Goal: Task Accomplishment & Management: Use online tool/utility

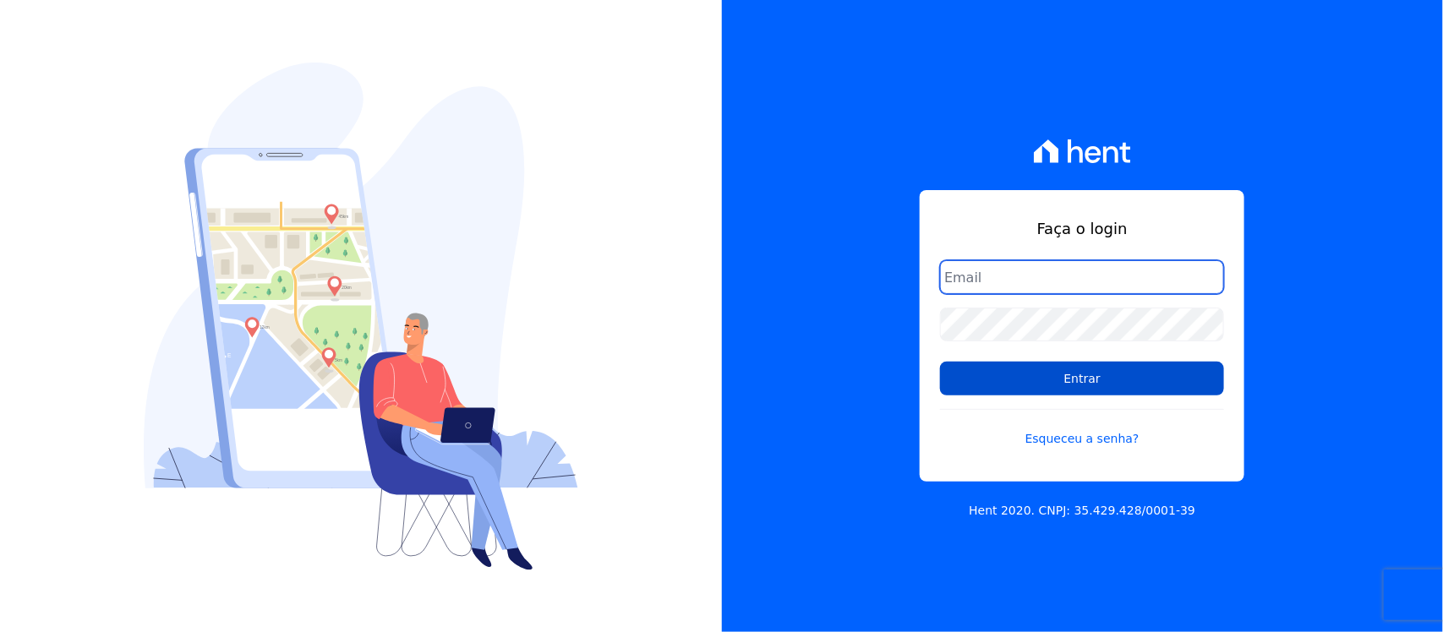
type input "[PERSON_NAME][EMAIL_ADDRESS][PERSON_NAME][DOMAIN_NAME]"
click at [1046, 391] on input "Entrar" at bounding box center [1082, 379] width 284 height 34
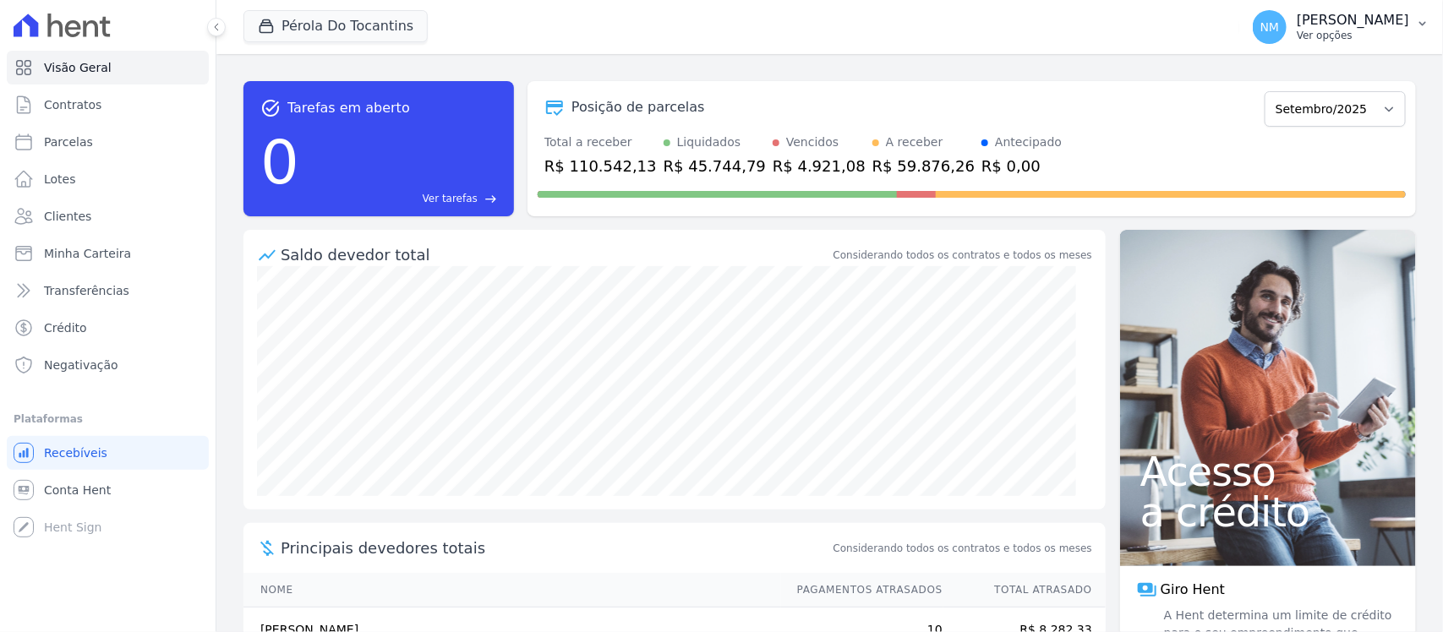
click at [1425, 17] on icon "button" at bounding box center [1423, 24] width 14 height 14
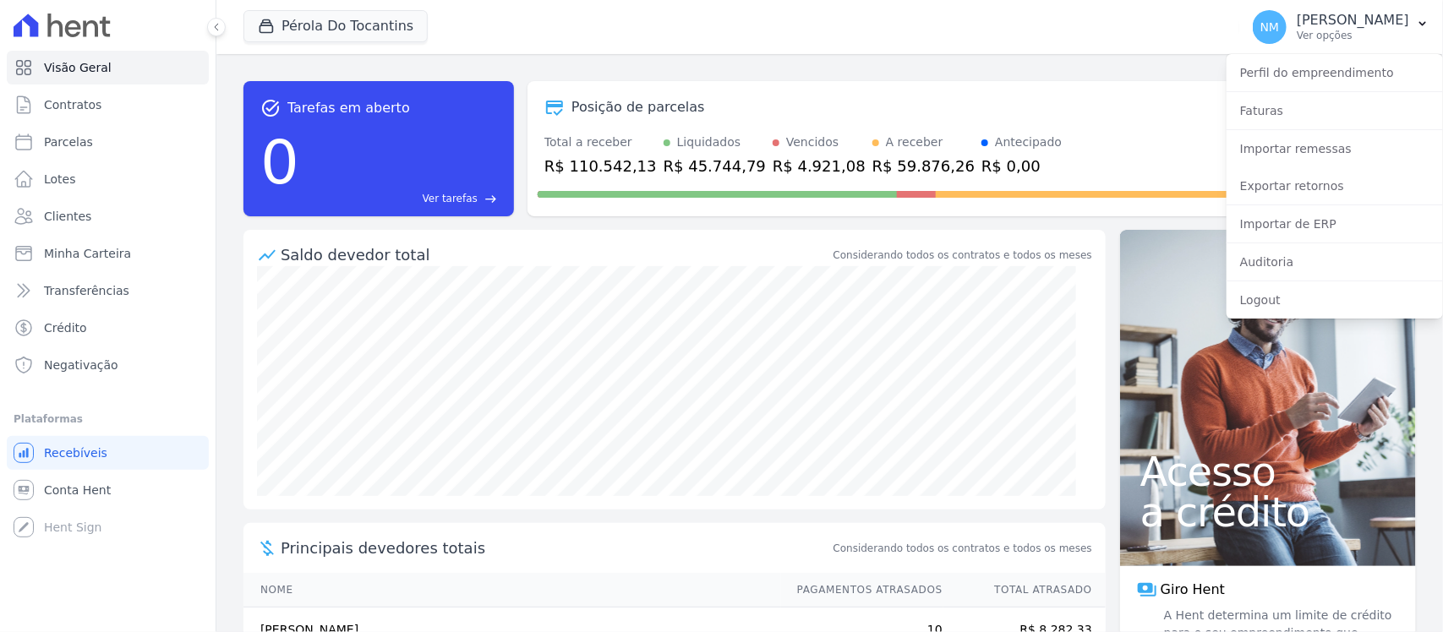
click at [903, 102] on div "Posição de parcelas" at bounding box center [898, 107] width 720 height 20
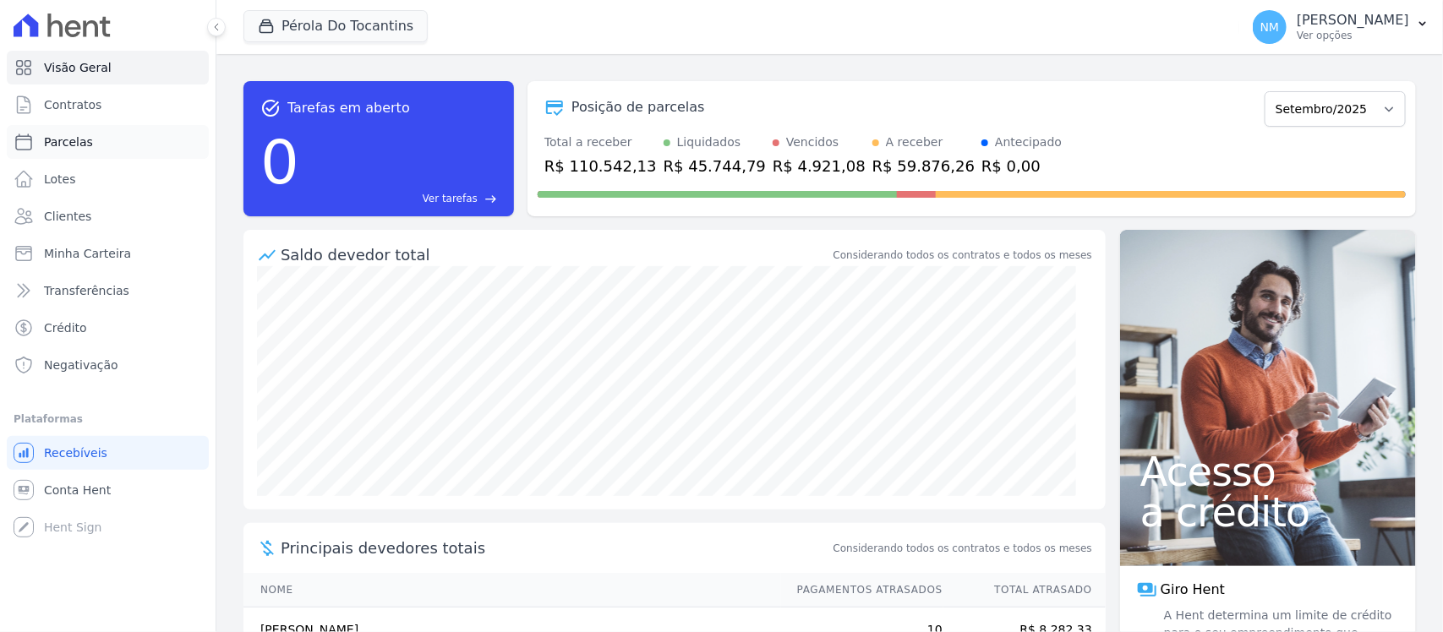
click at [91, 148] on link "Parcelas" at bounding box center [108, 142] width 202 height 34
select select
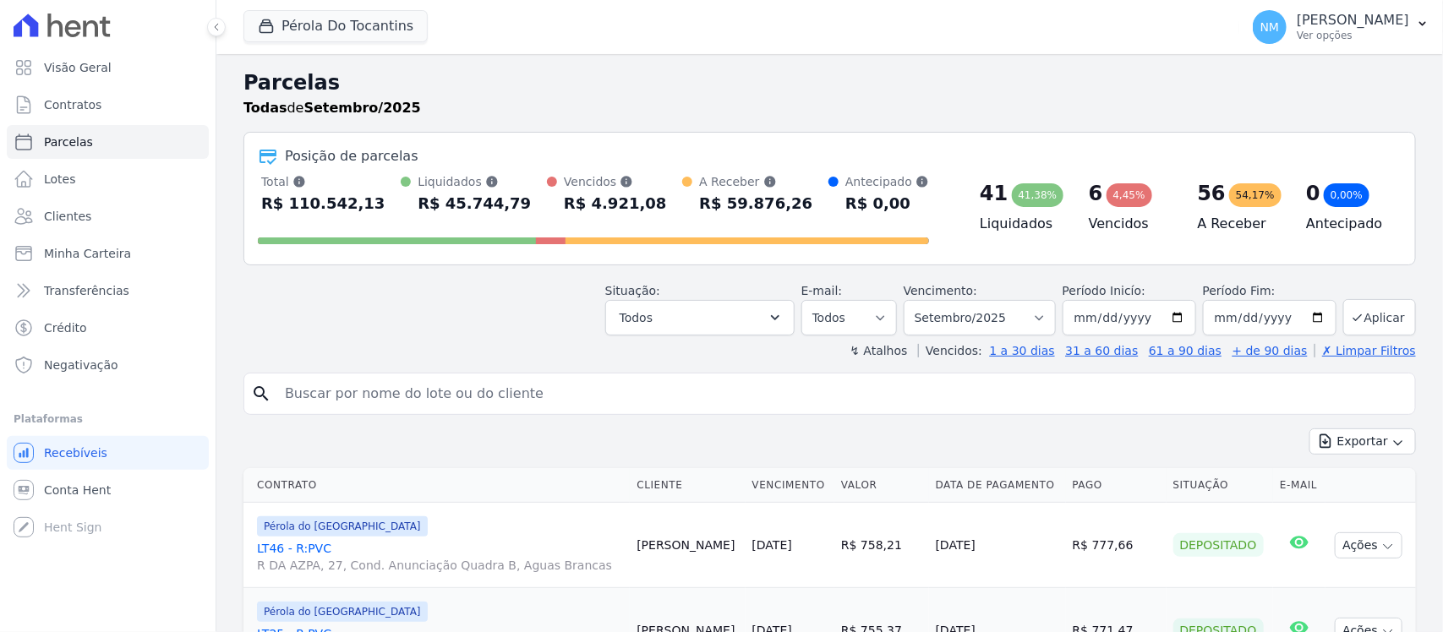
click at [317, 387] on input "search" at bounding box center [842, 394] width 1134 height 34
type input "marcus"
select select
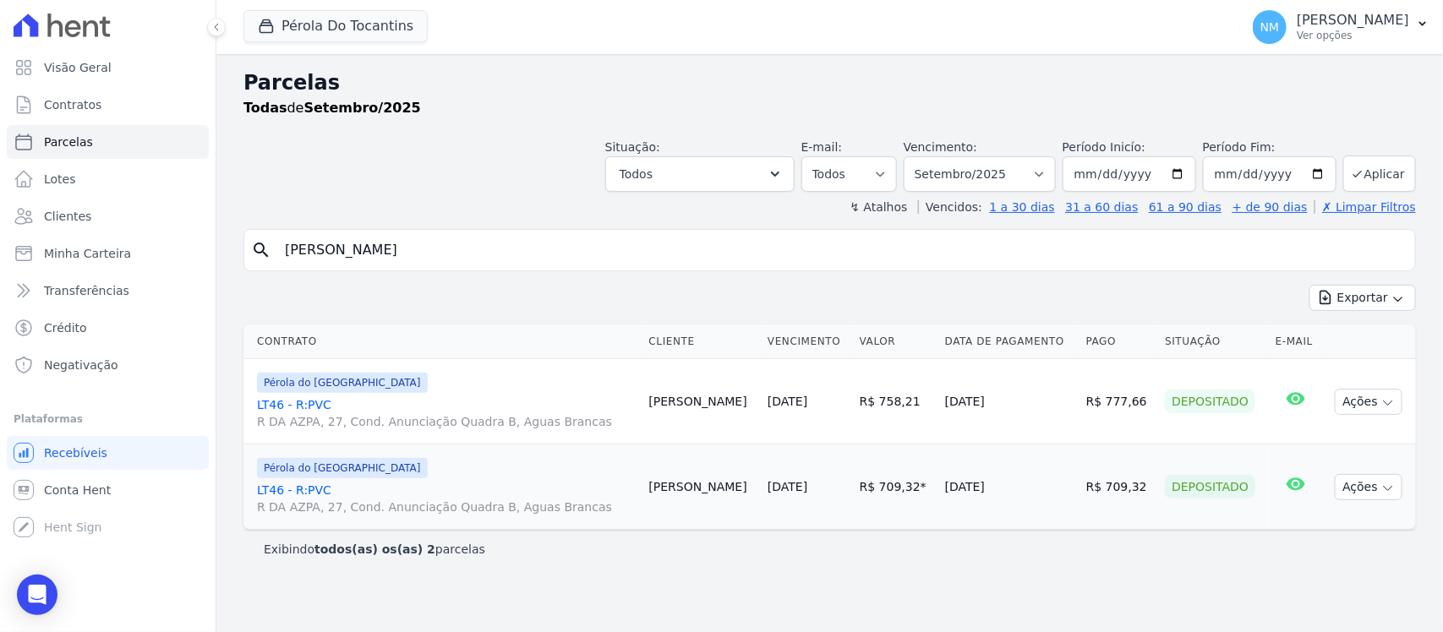
click at [294, 487] on link "LT46 - R:PVC R DA AZPA, 27, Cond. Anunciação Quadra B, Aguas Brancas" at bounding box center [446, 499] width 379 height 34
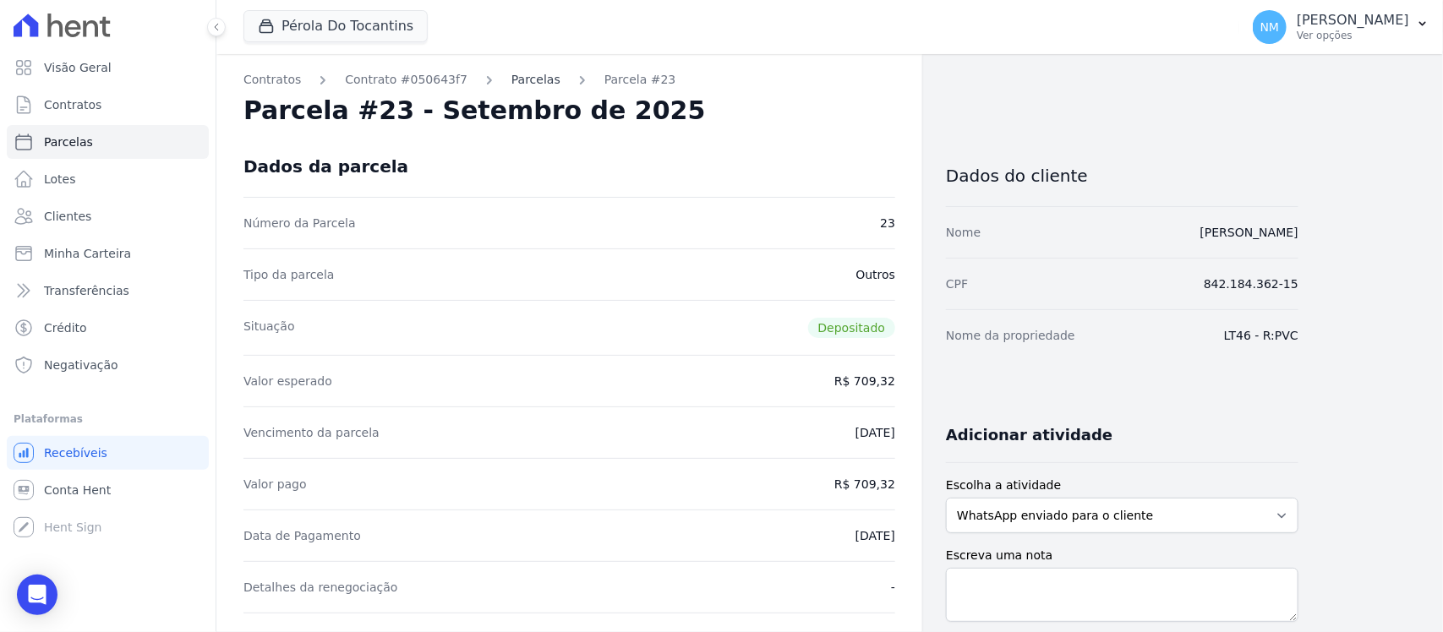
click at [514, 76] on link "Parcelas" at bounding box center [535, 80] width 49 height 18
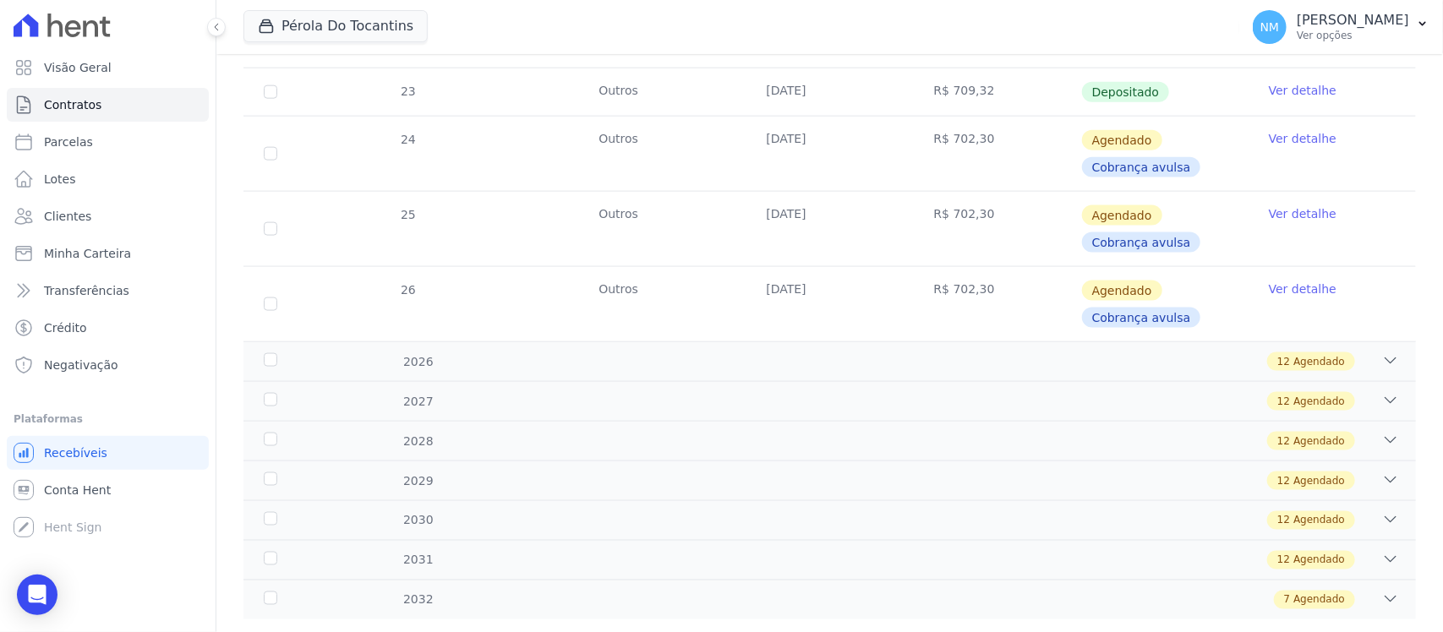
scroll to position [979, 0]
click at [73, 145] on span "Parcelas" at bounding box center [68, 142] width 49 height 17
select select
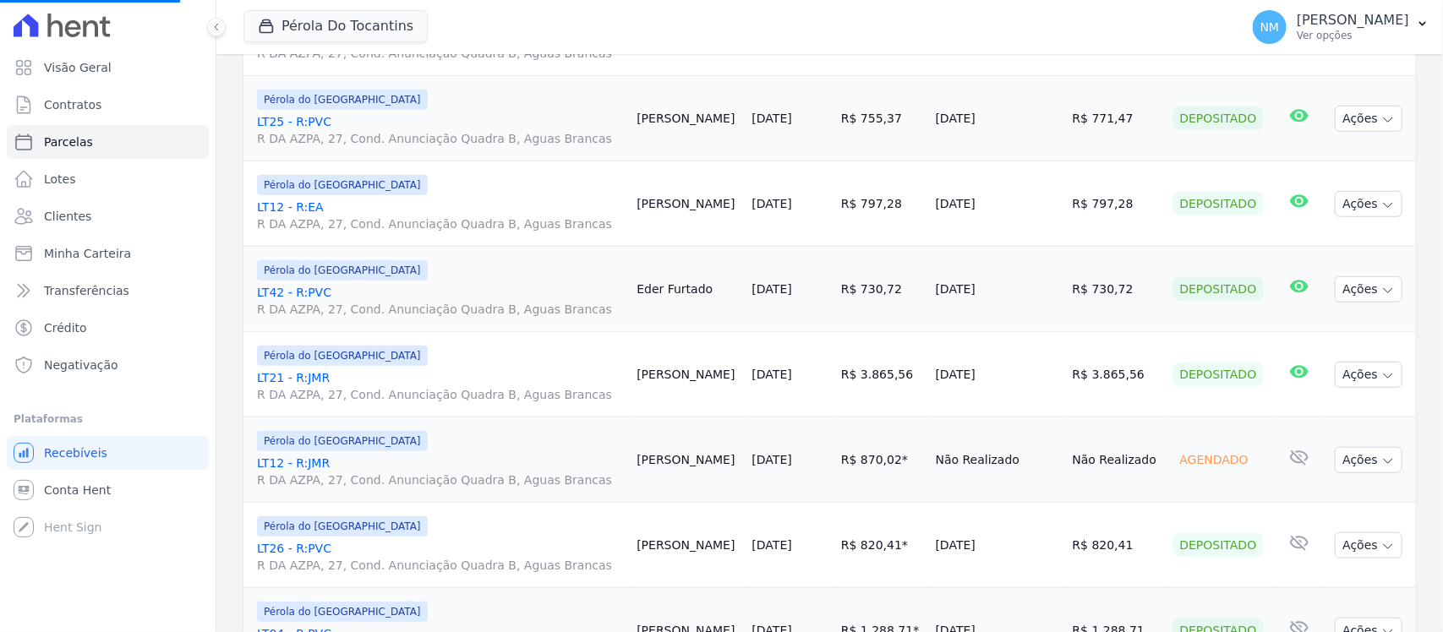
scroll to position [528, 0]
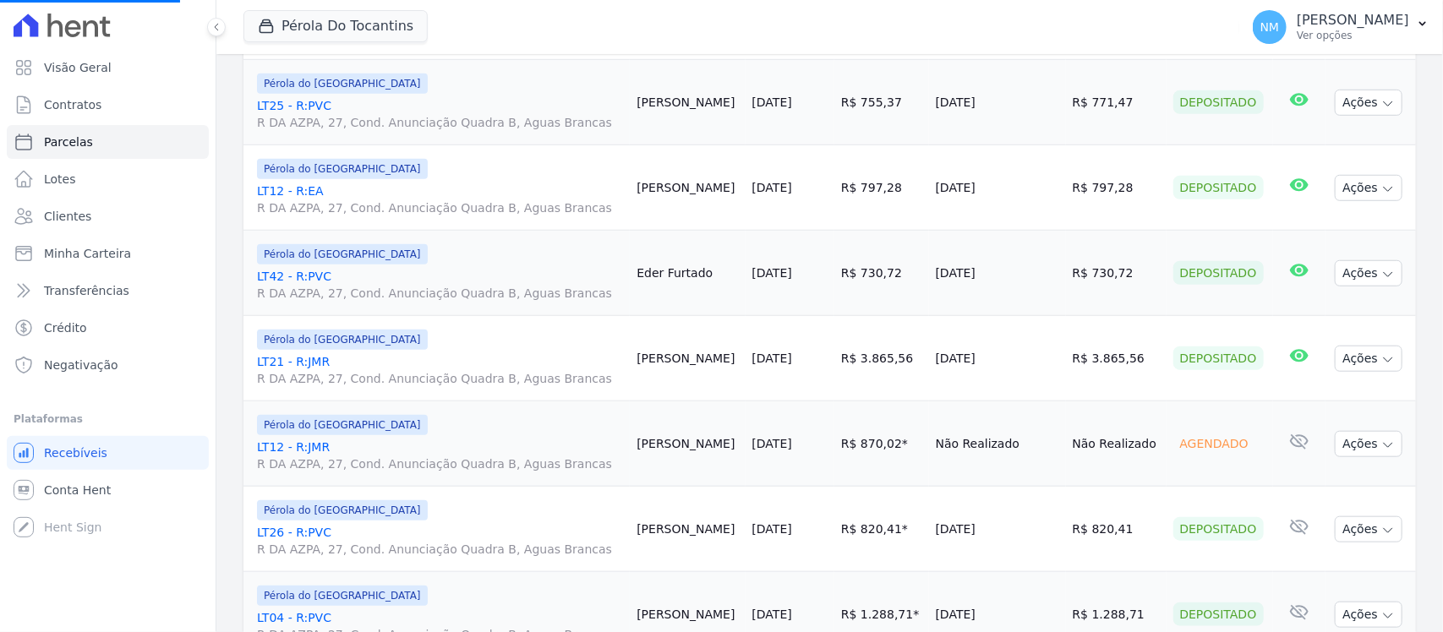
select select
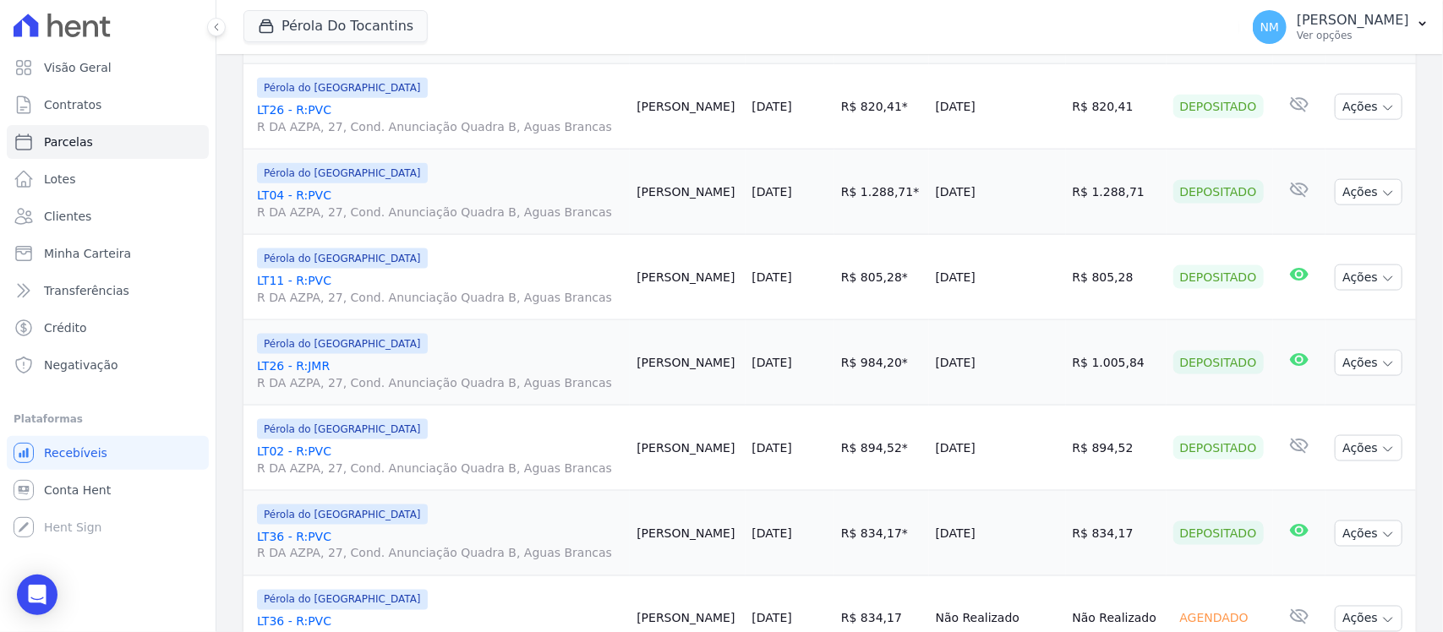
scroll to position [1057, 0]
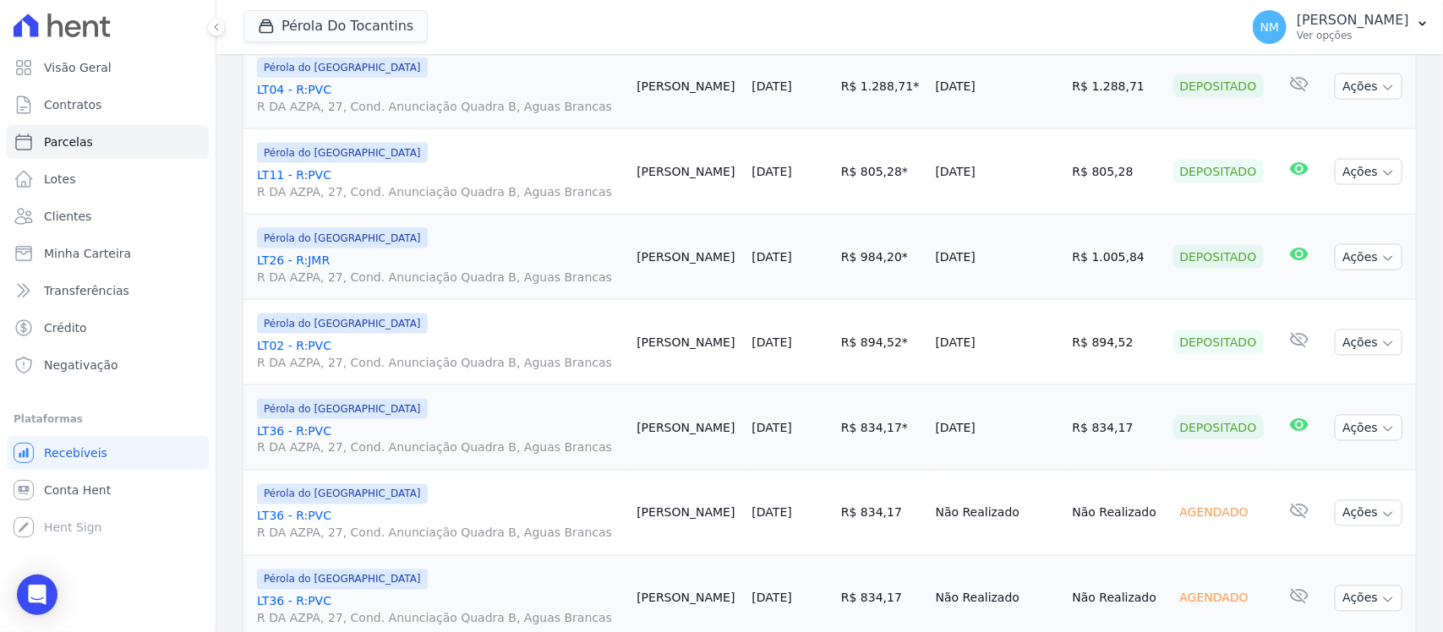
click at [297, 180] on link "LT11 - R:PVC R DA AZPA, 27, Cond. Anunciação Quadra B, Aguas Brancas" at bounding box center [440, 184] width 366 height 34
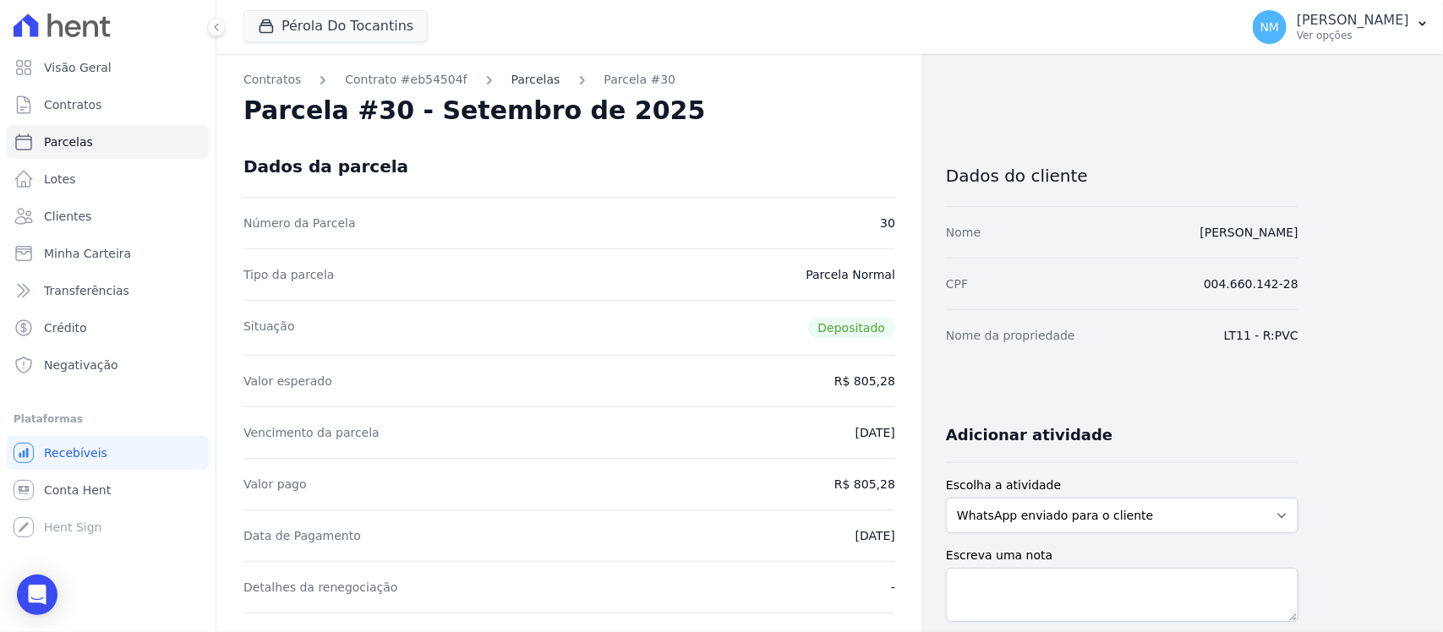
click at [525, 79] on link "Parcelas" at bounding box center [535, 80] width 49 height 18
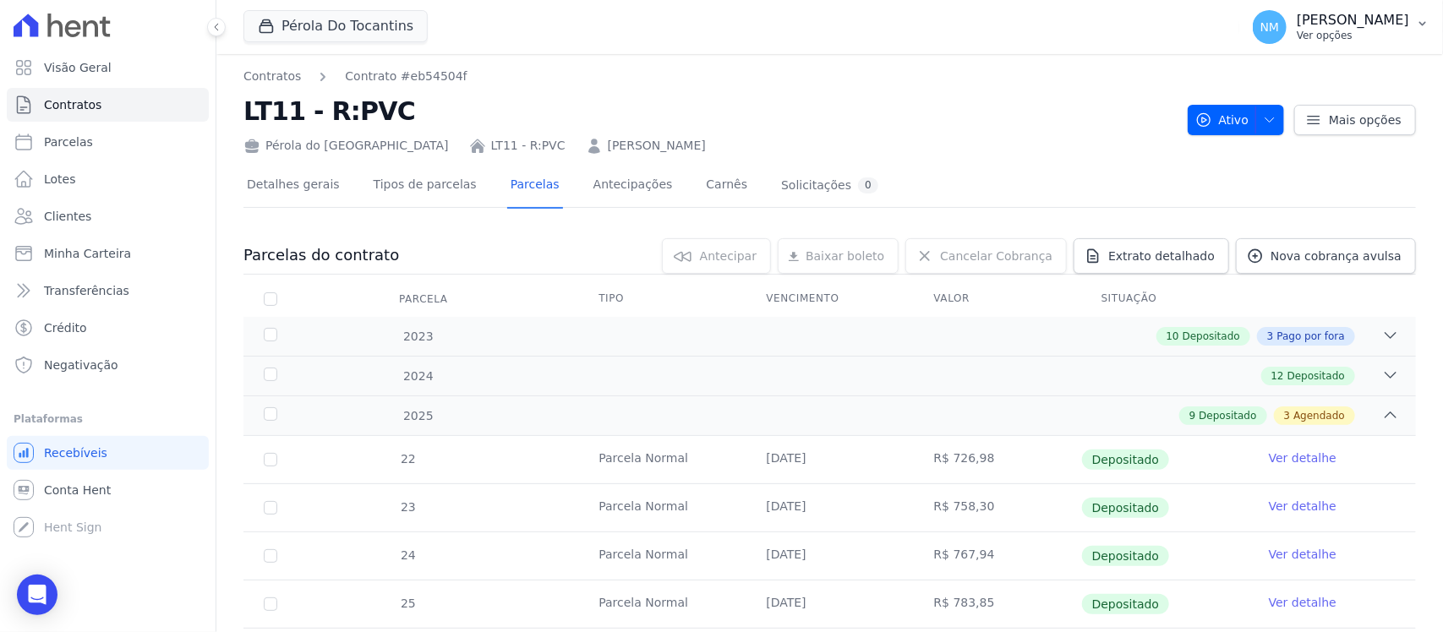
click at [1421, 14] on button "NM Nilda Moura Ver opções" at bounding box center [1341, 26] width 204 height 47
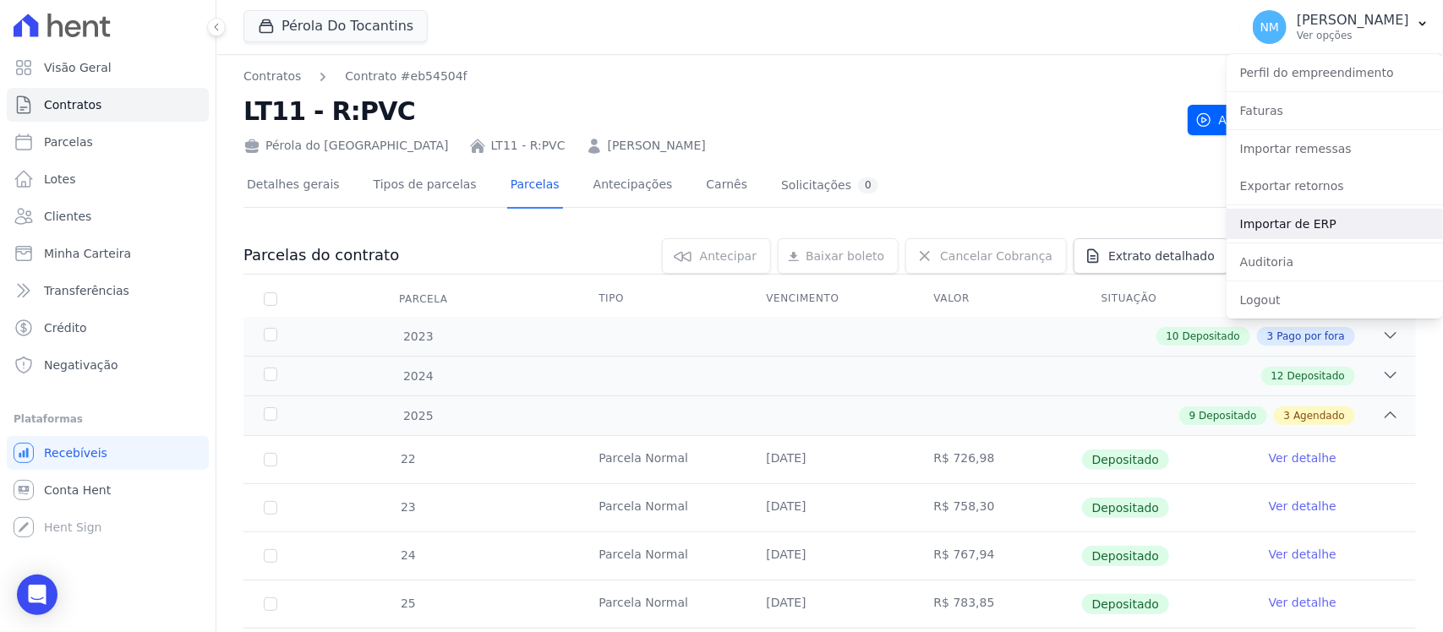
click at [1304, 225] on link "Importar de ERP" at bounding box center [1335, 224] width 216 height 30
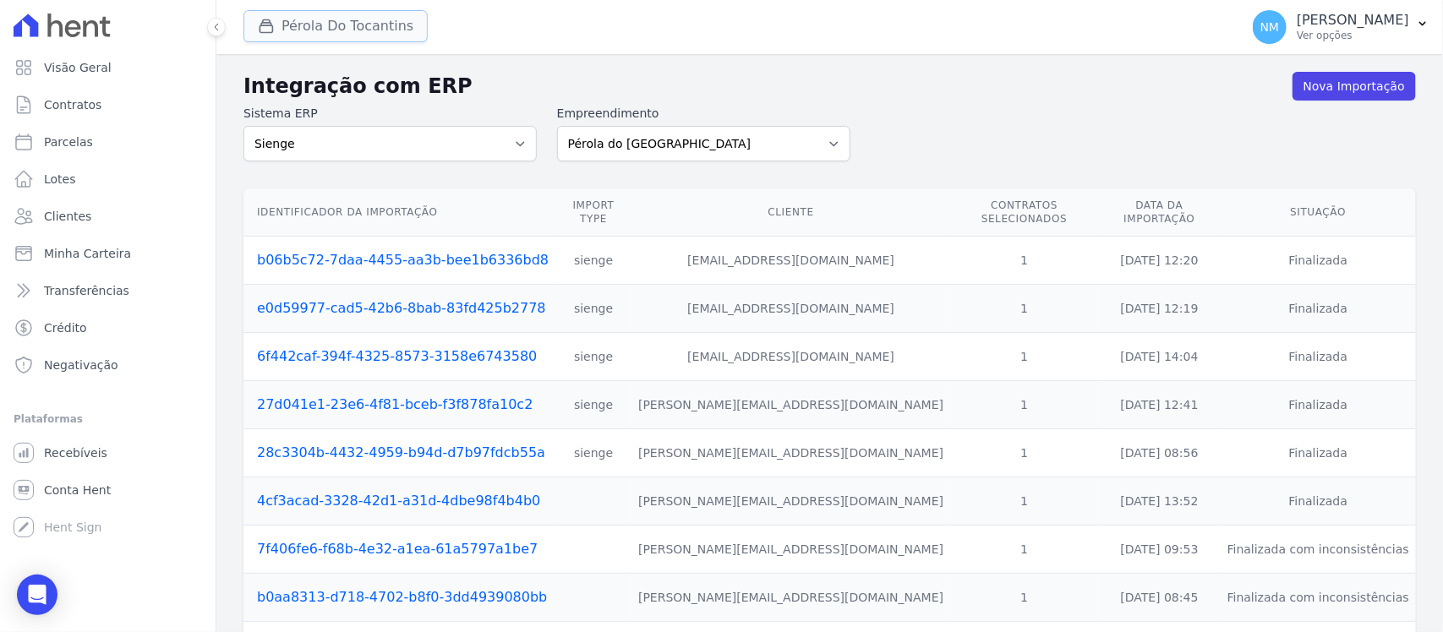
click at [326, 24] on button "Pérola Do Tocantins" at bounding box center [335, 26] width 184 height 32
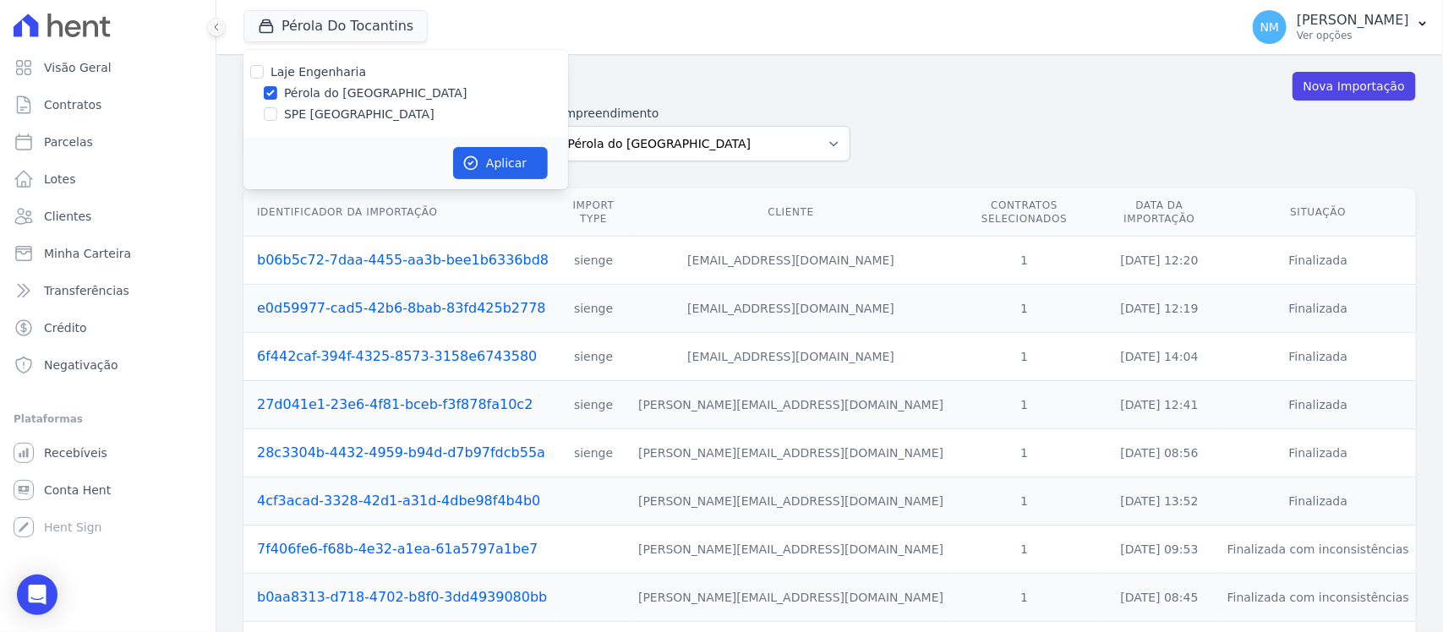
click at [318, 116] on label "SPE [GEOGRAPHIC_DATA]" at bounding box center [359, 115] width 150 height 18
click at [277, 116] on input "SPE [GEOGRAPHIC_DATA]" at bounding box center [271, 114] width 14 height 14
checkbox input "true"
click at [320, 95] on label "Pérola do [GEOGRAPHIC_DATA]" at bounding box center [375, 94] width 183 height 18
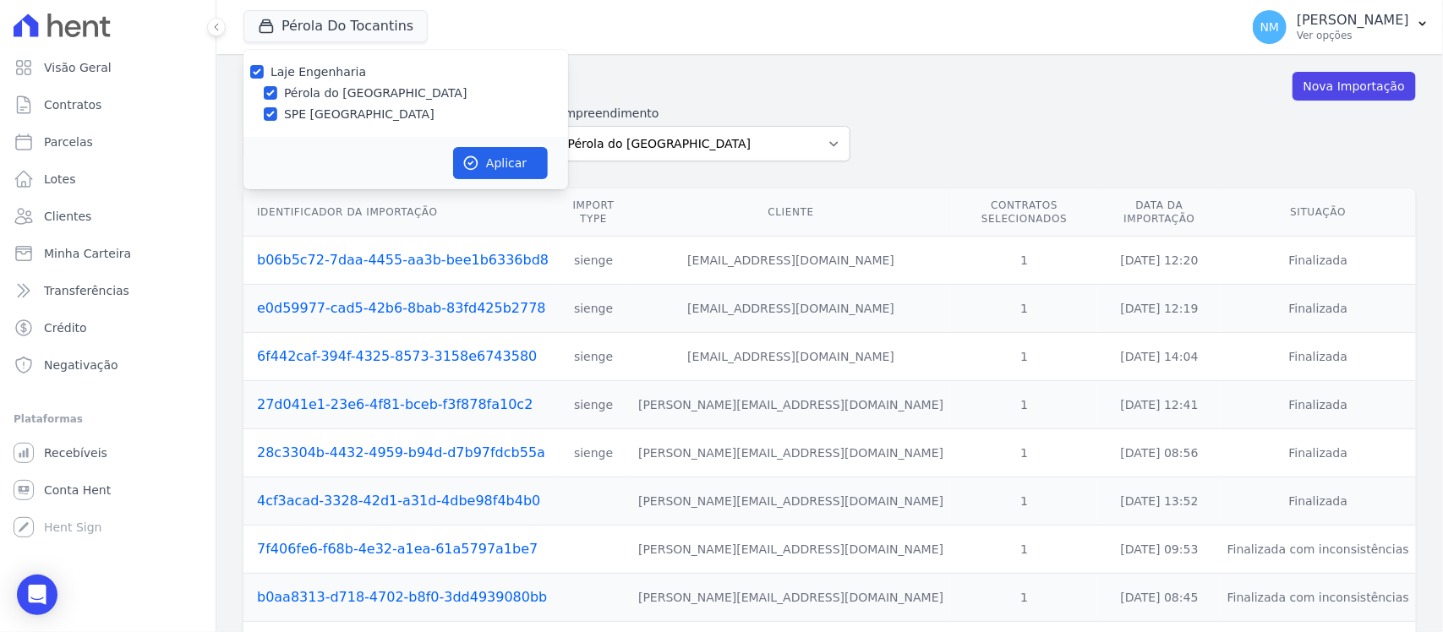
click at [277, 95] on input "Pérola do [GEOGRAPHIC_DATA]" at bounding box center [271, 93] width 14 height 14
checkbox input "false"
click at [524, 165] on button "Aplicar" at bounding box center [500, 163] width 95 height 32
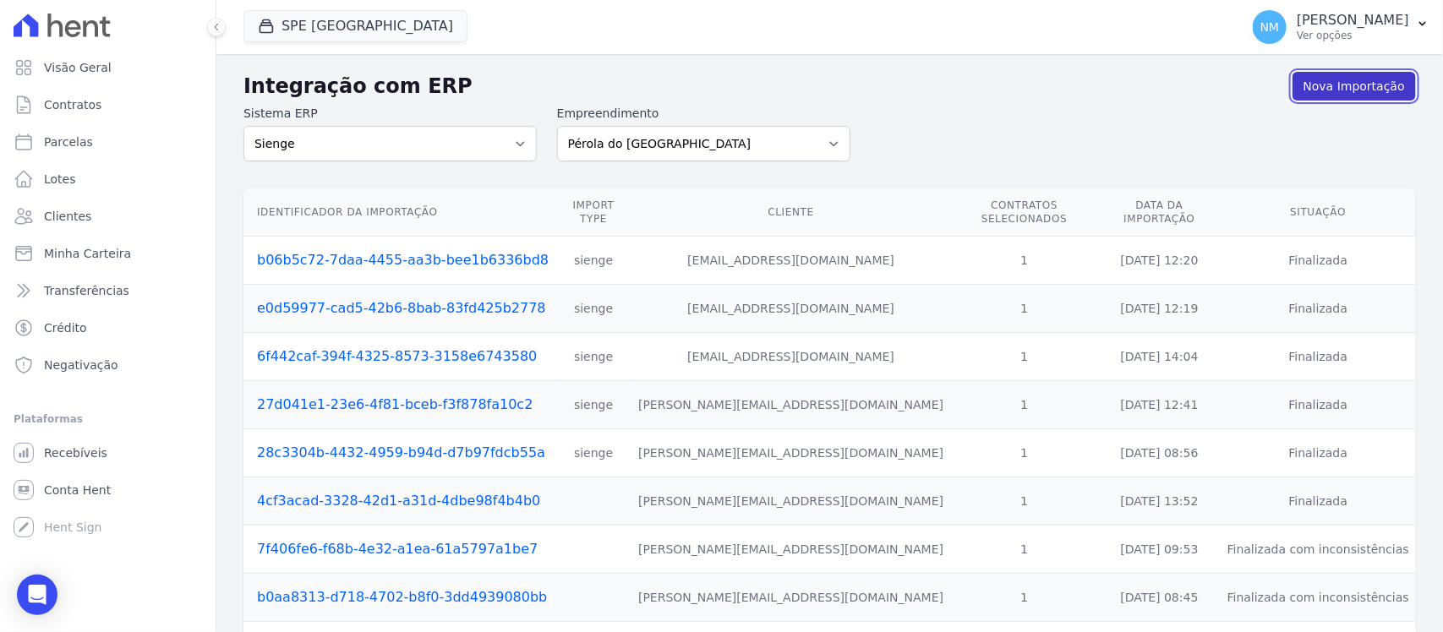
click at [1328, 82] on link "Nova Importação" at bounding box center [1354, 86] width 123 height 29
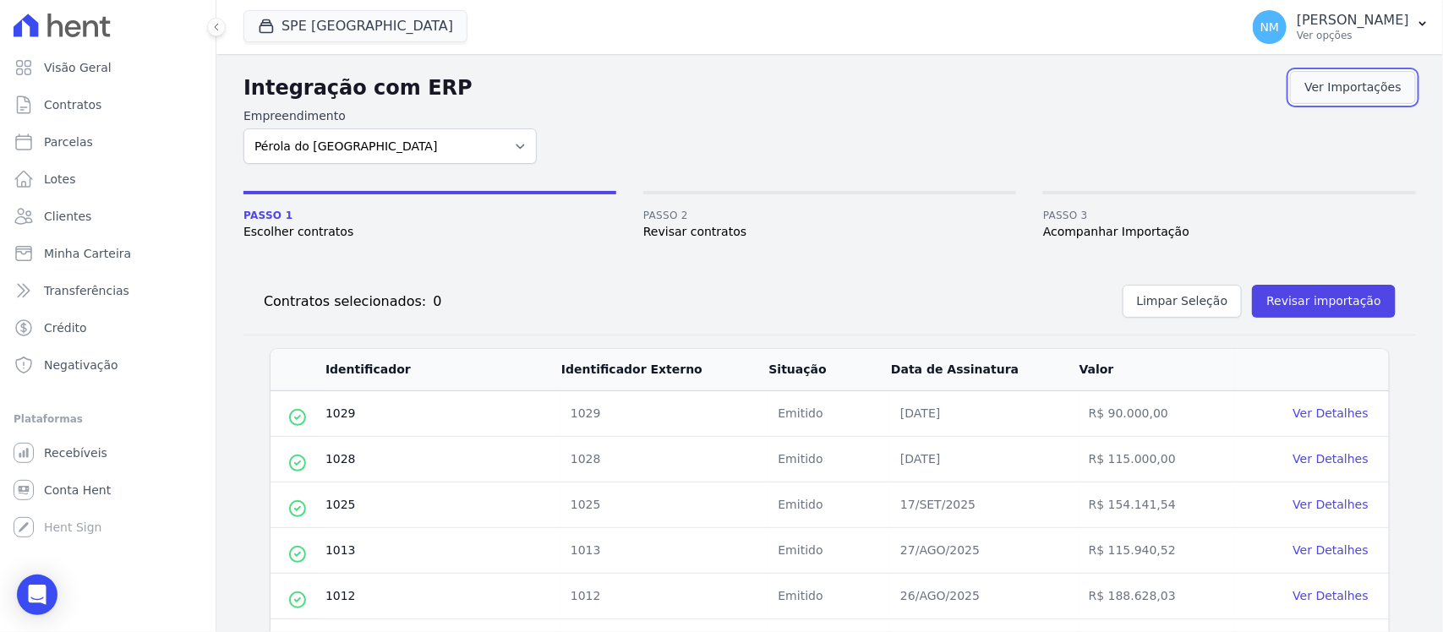
click at [1375, 81] on link "Ver Importações" at bounding box center [1353, 87] width 126 height 33
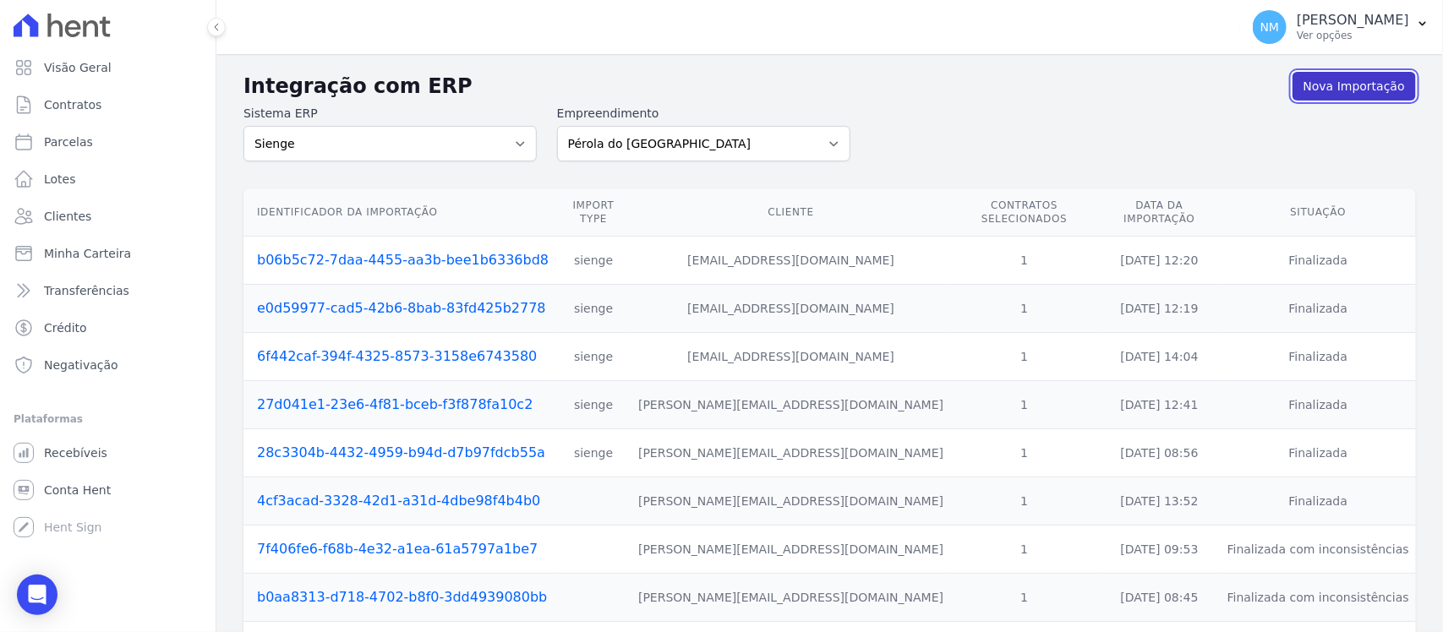
click at [1332, 79] on link "Nova Importação" at bounding box center [1354, 86] width 123 height 29
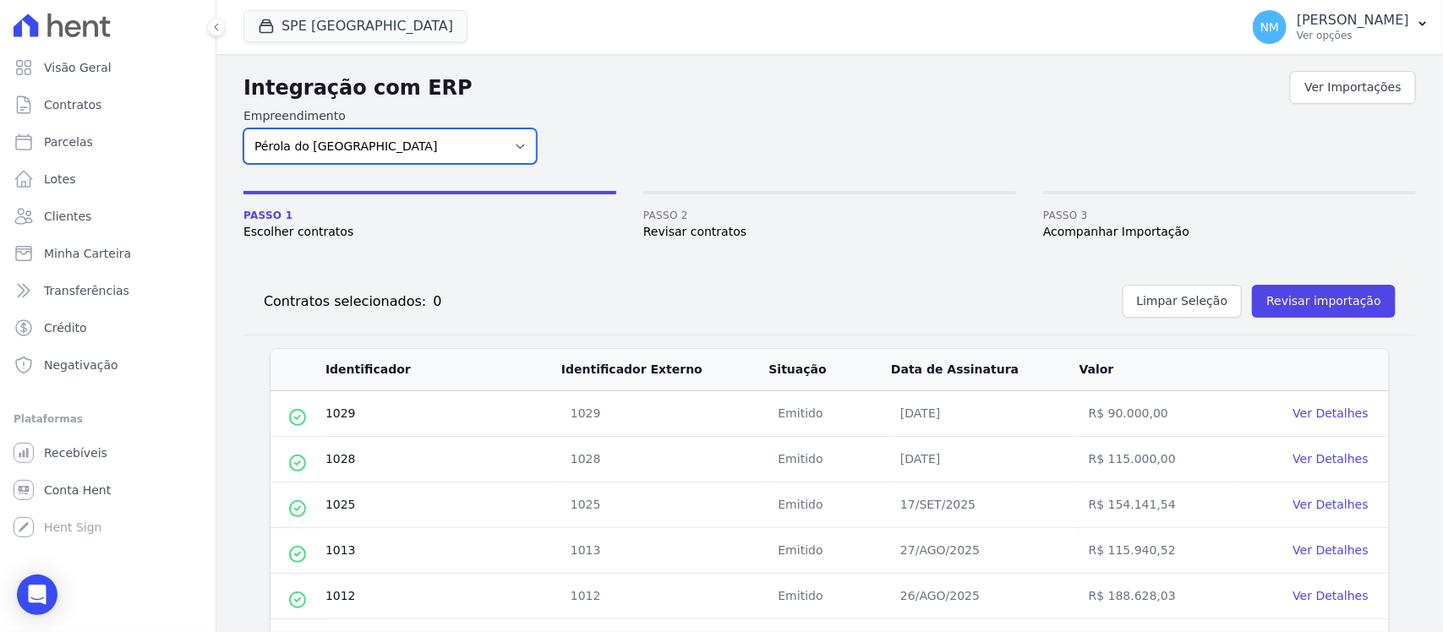
click at [506, 142] on select "Pérola do Tocantins SPE Montenegro" at bounding box center [389, 147] width 293 height 36
select select "168bdd06-a3dd-4988-b5a9-b0a7c7bf8968"
click at [243, 129] on select "Pérola do Tocantins SPE Montenegro" at bounding box center [389, 147] width 293 height 36
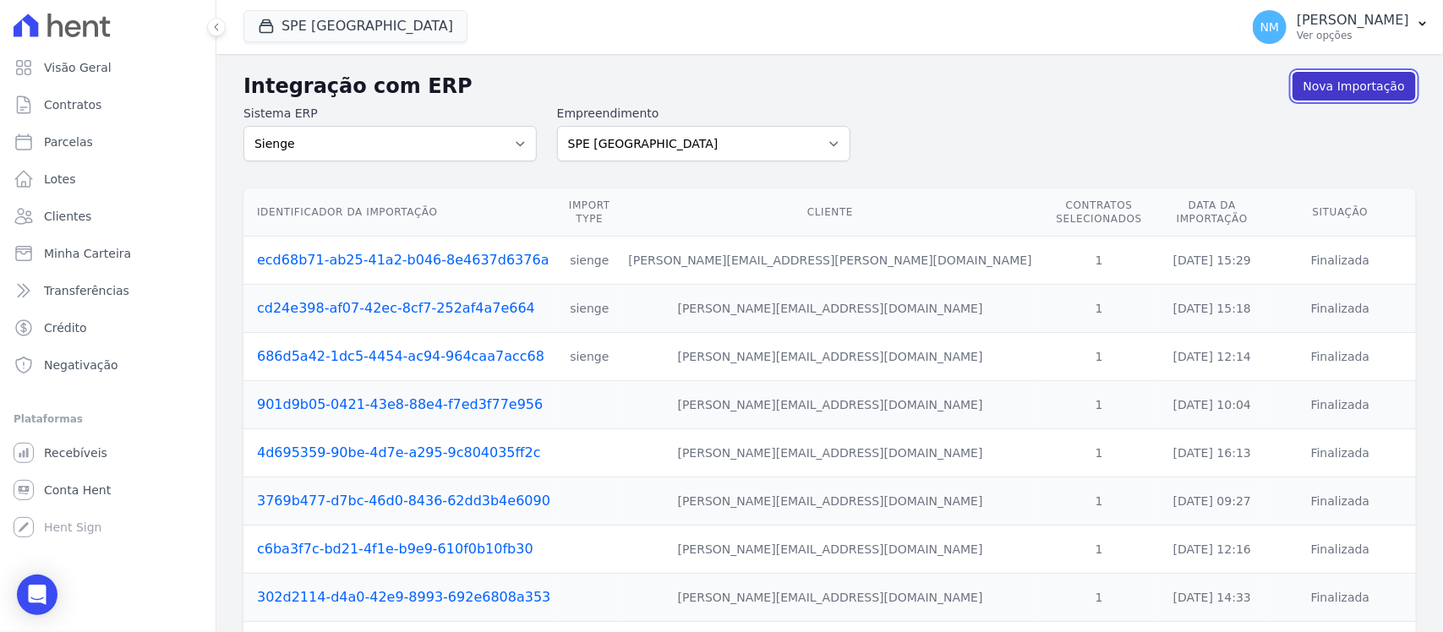
click at [1350, 79] on link "Nova Importação" at bounding box center [1354, 86] width 123 height 29
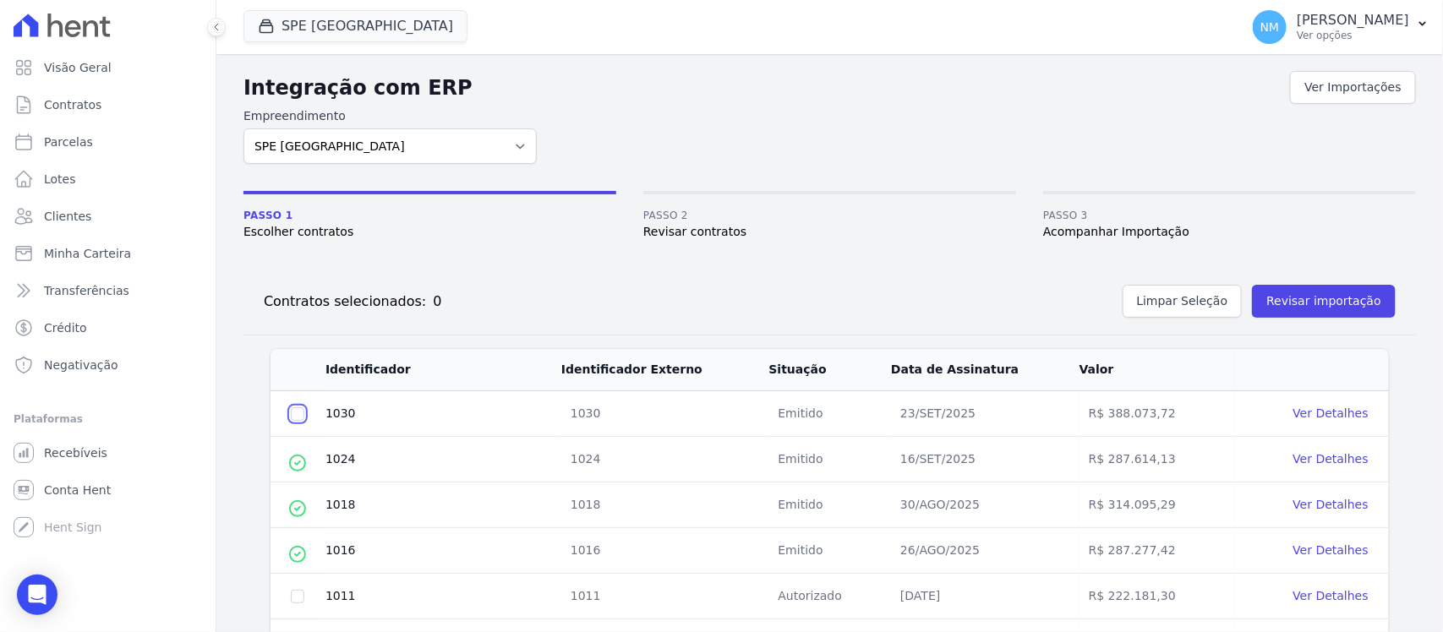
click at [293, 418] on input "checkbox" at bounding box center [298, 414] width 14 height 14
checkbox input "true"
click at [1312, 411] on link "Ver Detalhes" at bounding box center [1330, 414] width 75 height 14
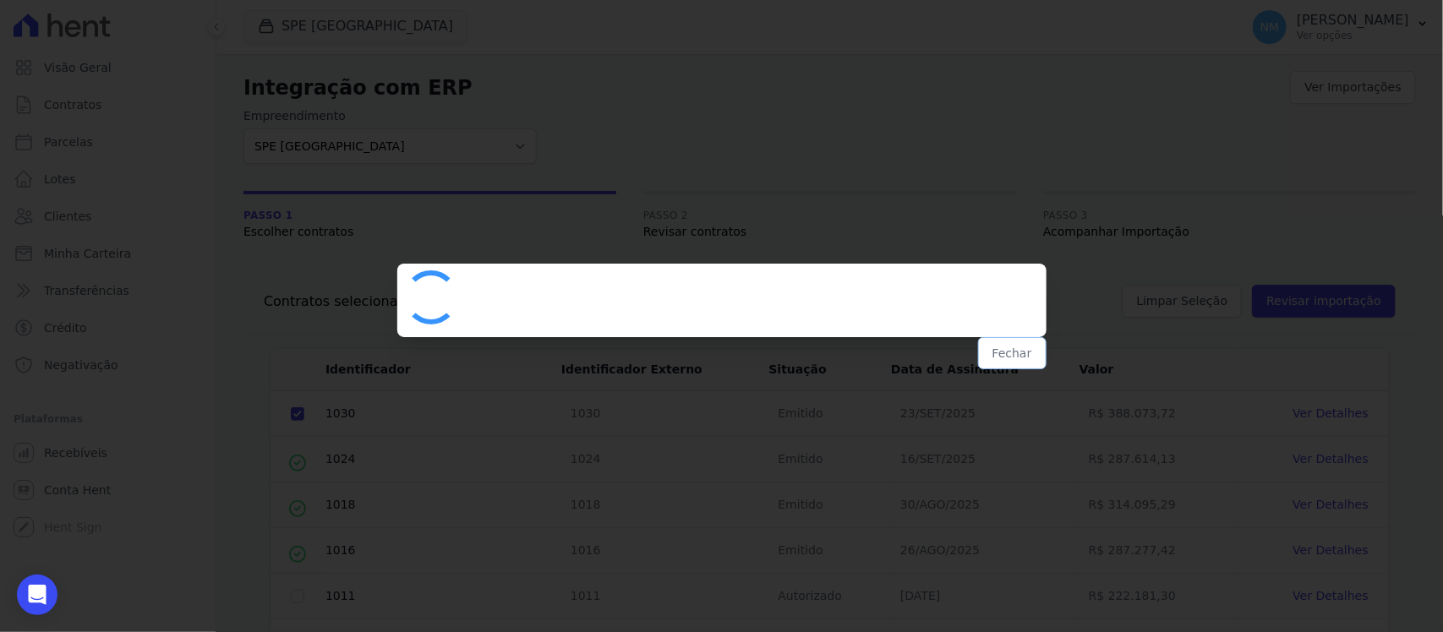
click at [1013, 353] on button "Fechar" at bounding box center [1012, 353] width 68 height 32
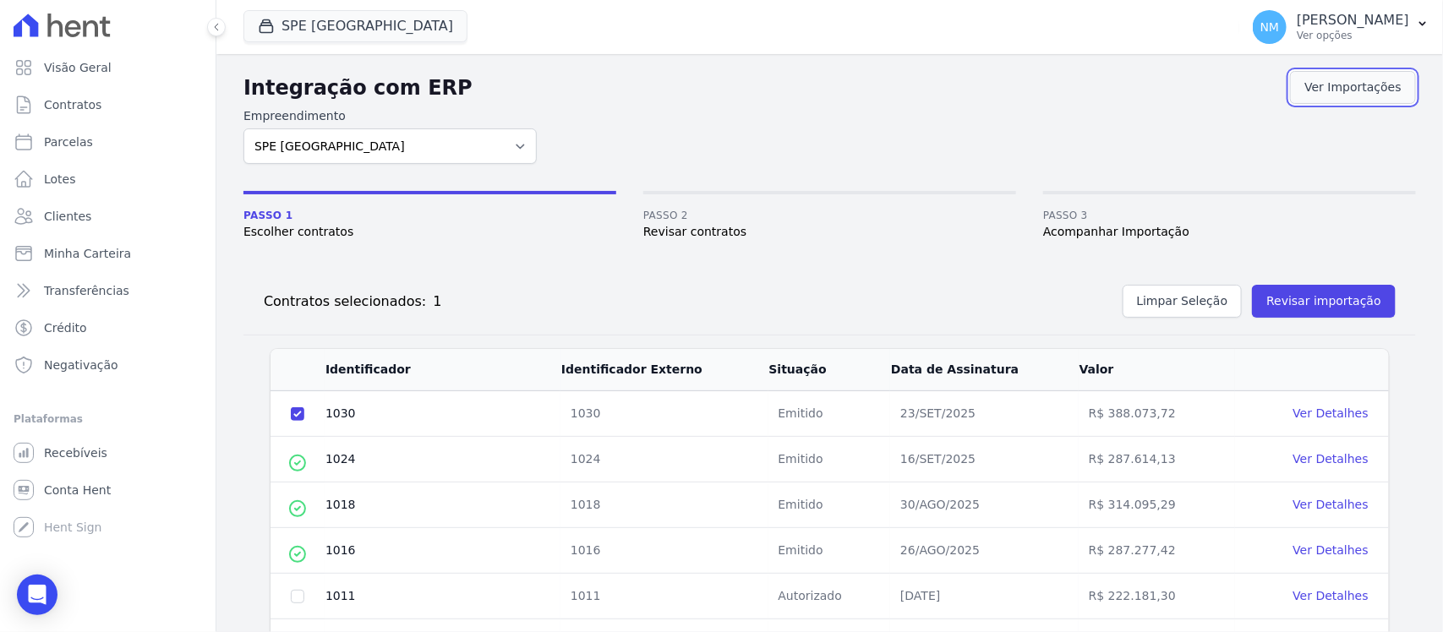
click at [1330, 97] on link "Ver Importações" at bounding box center [1353, 87] width 126 height 33
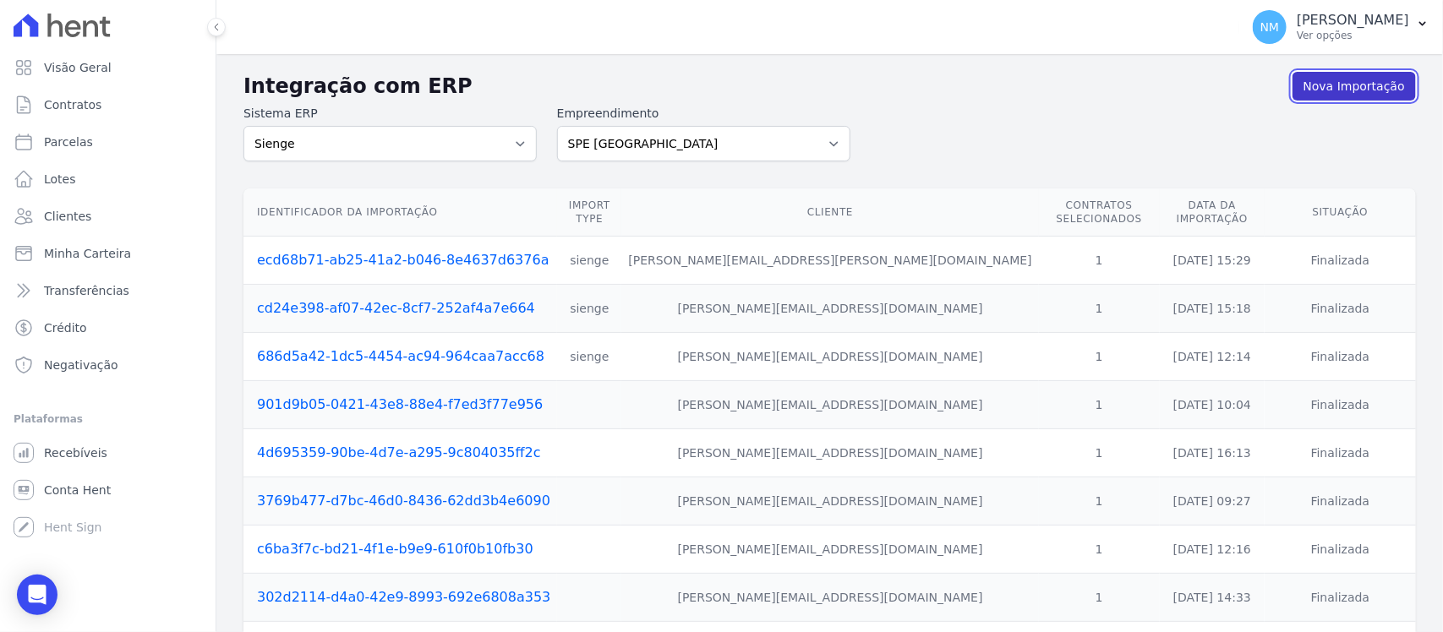
click at [1345, 98] on link "Nova Importação" at bounding box center [1354, 86] width 123 height 29
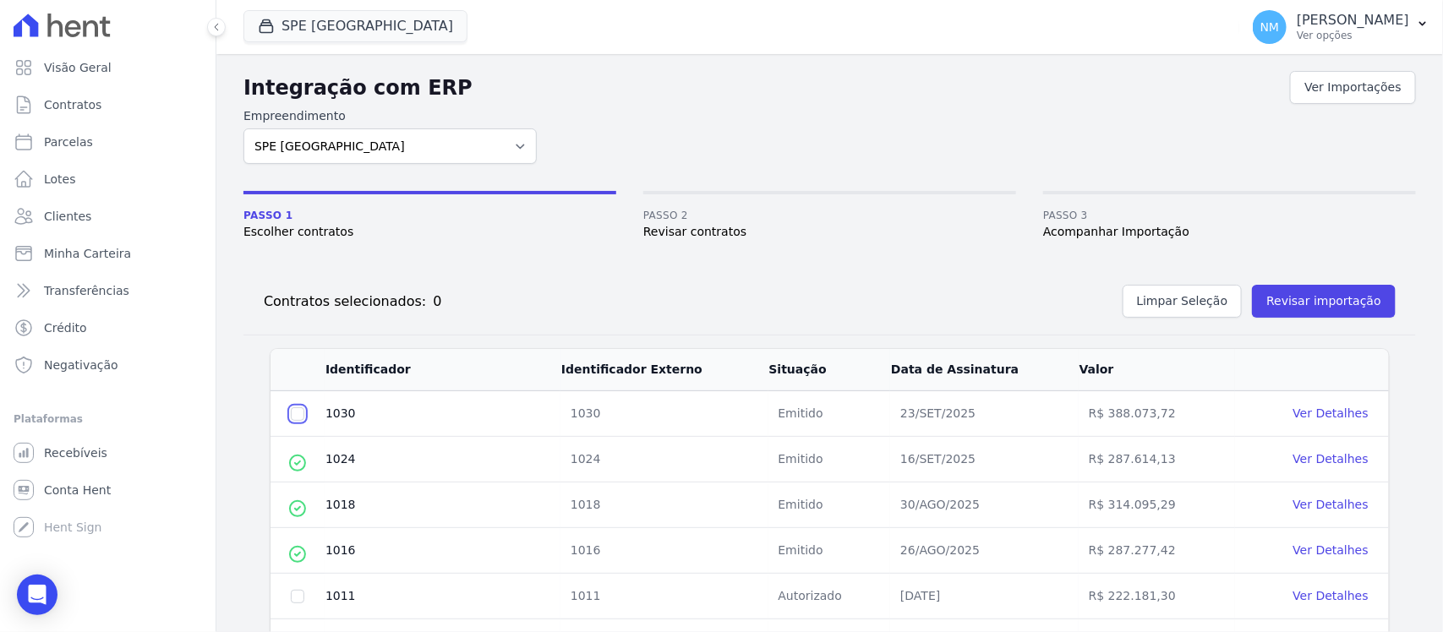
click at [296, 414] on input "checkbox" at bounding box center [298, 414] width 14 height 14
checkbox input "true"
click at [1325, 311] on button "Revisar importação" at bounding box center [1324, 301] width 144 height 33
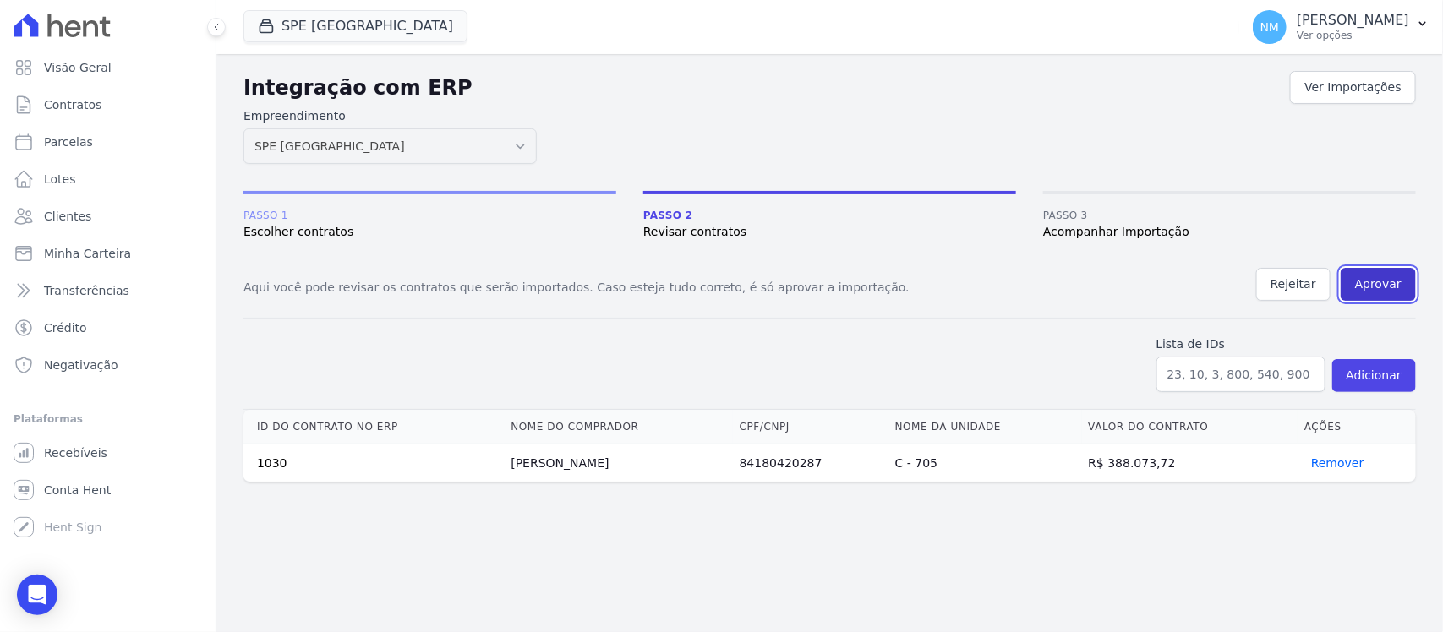
click at [1385, 288] on button "Aprovar" at bounding box center [1378, 284] width 75 height 33
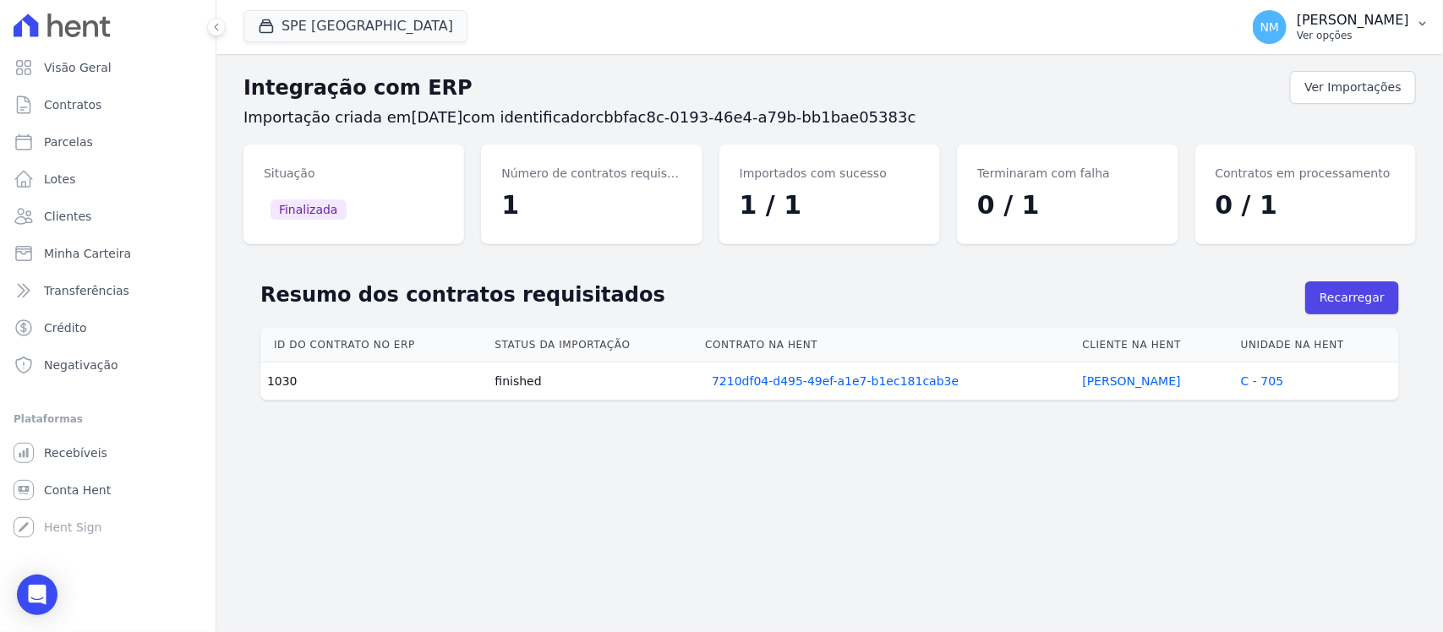
click at [1392, 13] on div "NM [PERSON_NAME] Ver opções" at bounding box center [1331, 27] width 156 height 34
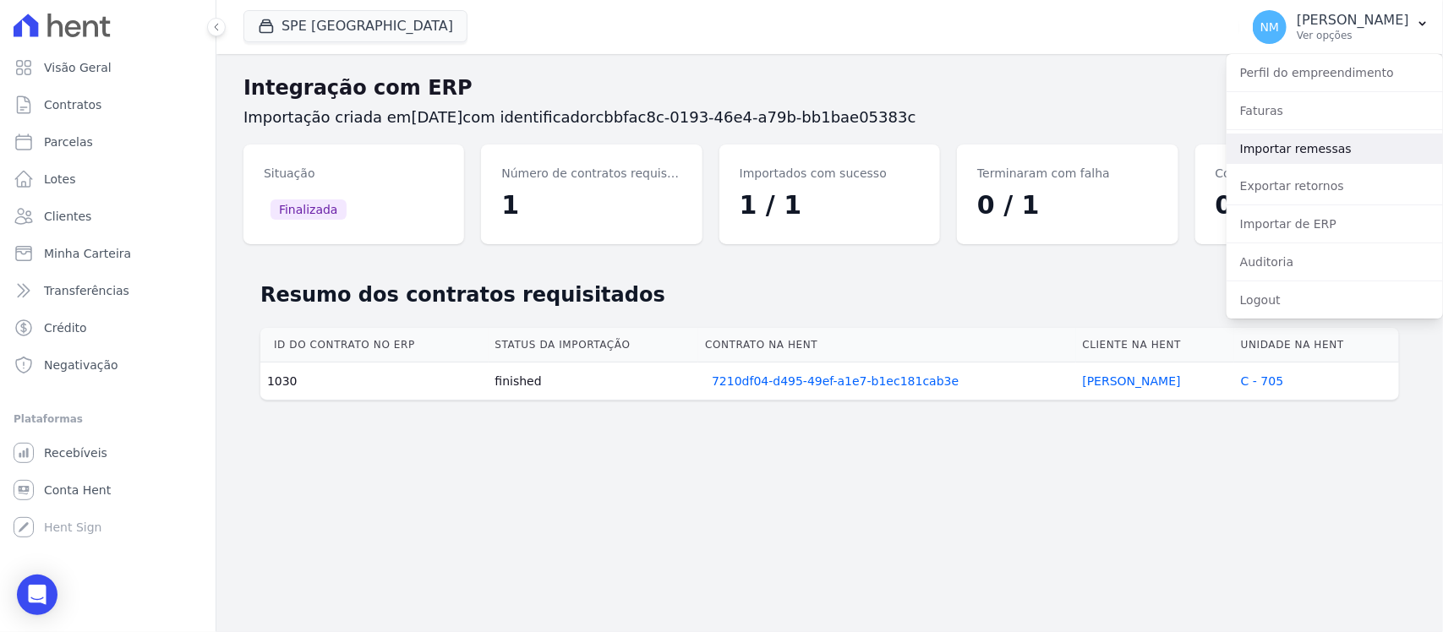
click at [1344, 156] on link "Importar remessas" at bounding box center [1335, 149] width 216 height 30
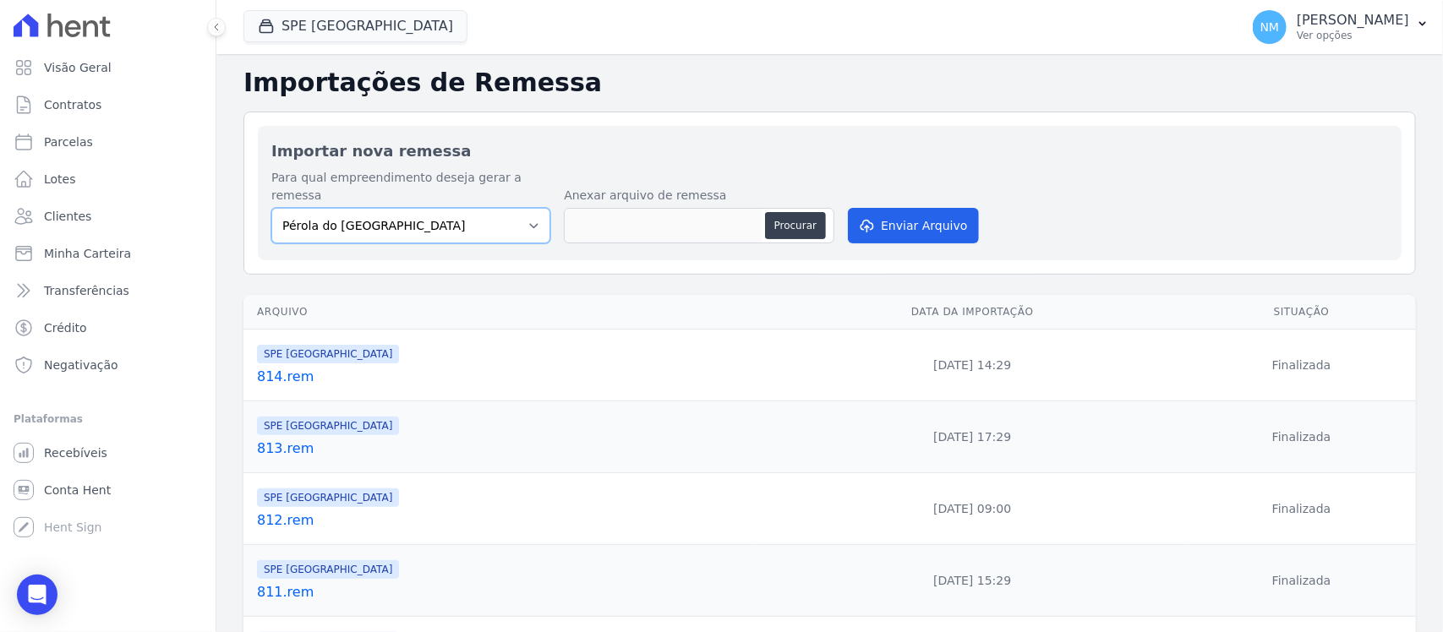
click at [505, 208] on select "Pérola do Tocantins SPE Montenegro" at bounding box center [410, 226] width 279 height 36
select select "168bdd06-a3dd-4988-b5a9-b0a7c7bf8968"
click at [271, 208] on select "Pérola do Tocantins SPE Montenegro" at bounding box center [410, 226] width 279 height 36
click at [792, 212] on button "Procurar" at bounding box center [795, 225] width 61 height 27
type input "815.rem"
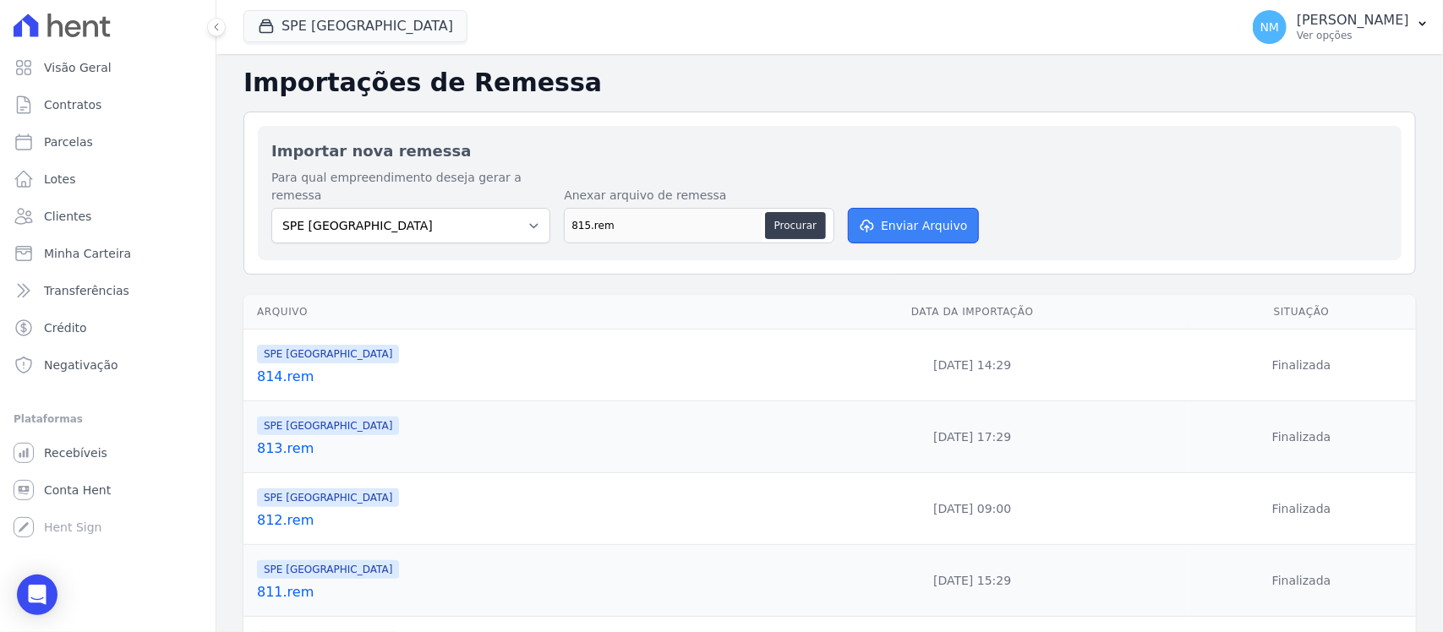
click at [914, 208] on button "Enviar Arquivo" at bounding box center [913, 226] width 130 height 36
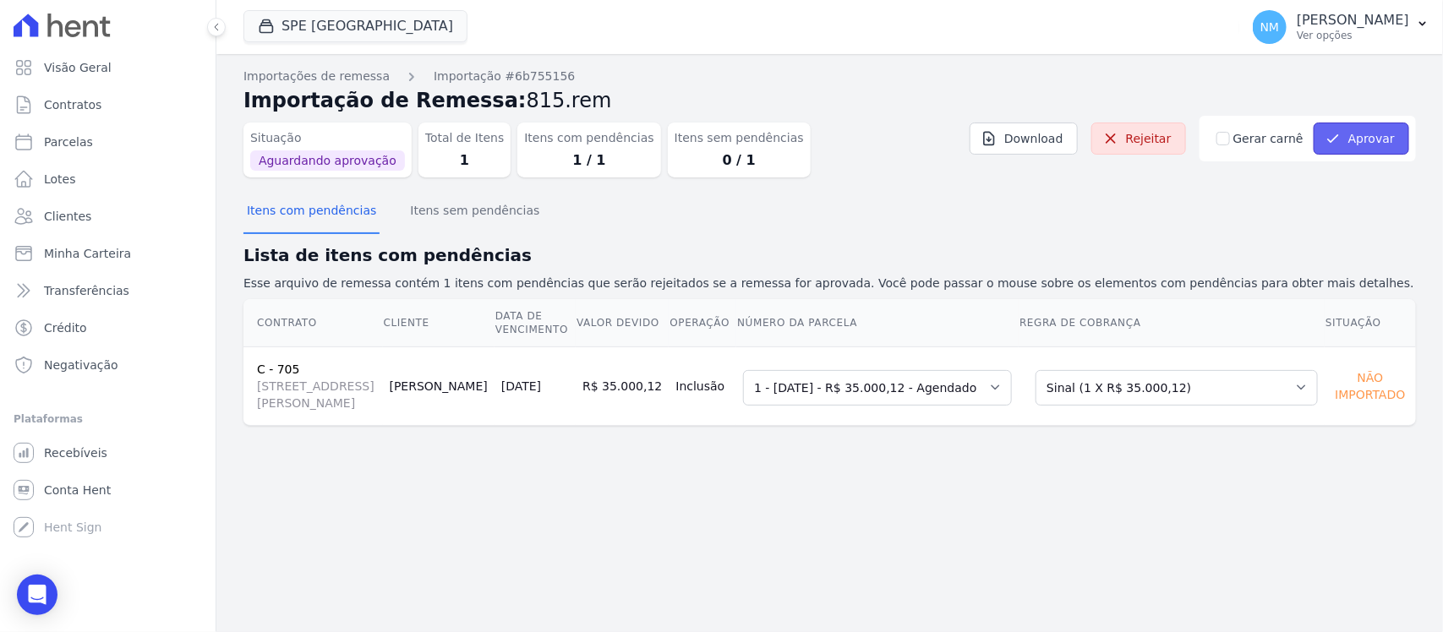
click at [1378, 129] on button "Aprovar" at bounding box center [1362, 139] width 96 height 32
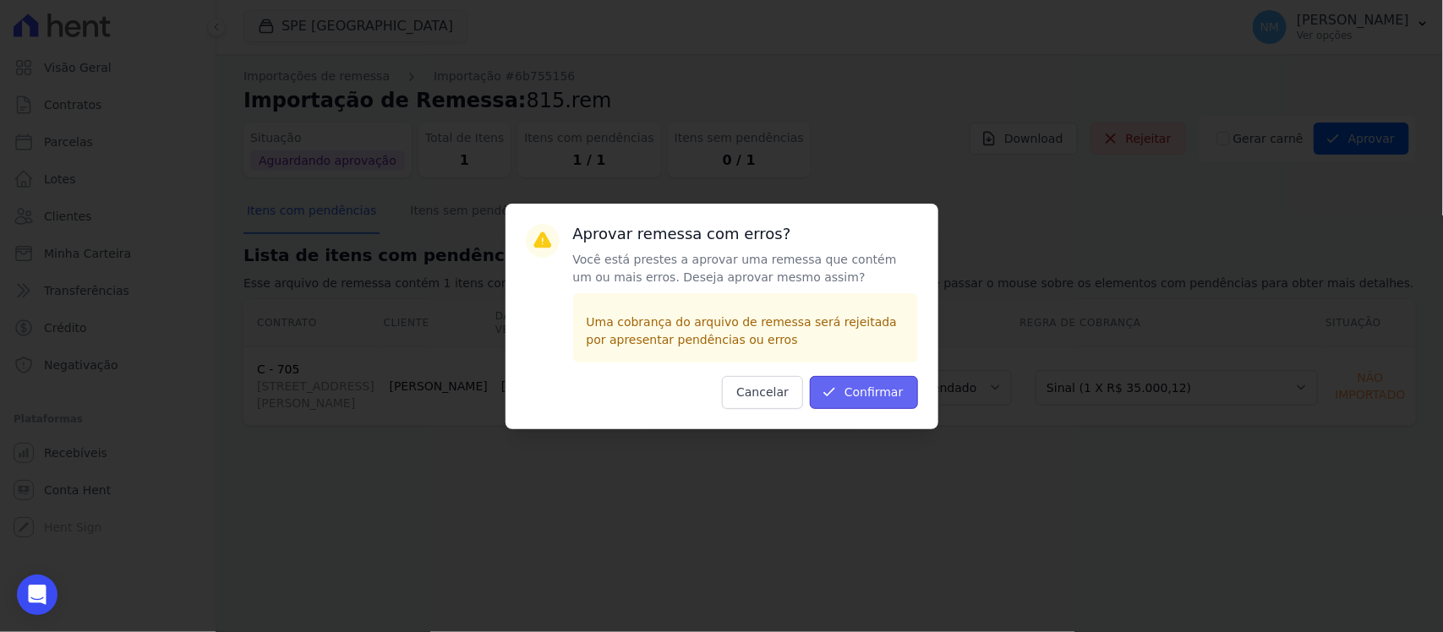
click at [868, 386] on button "Confirmar" at bounding box center [864, 392] width 108 height 33
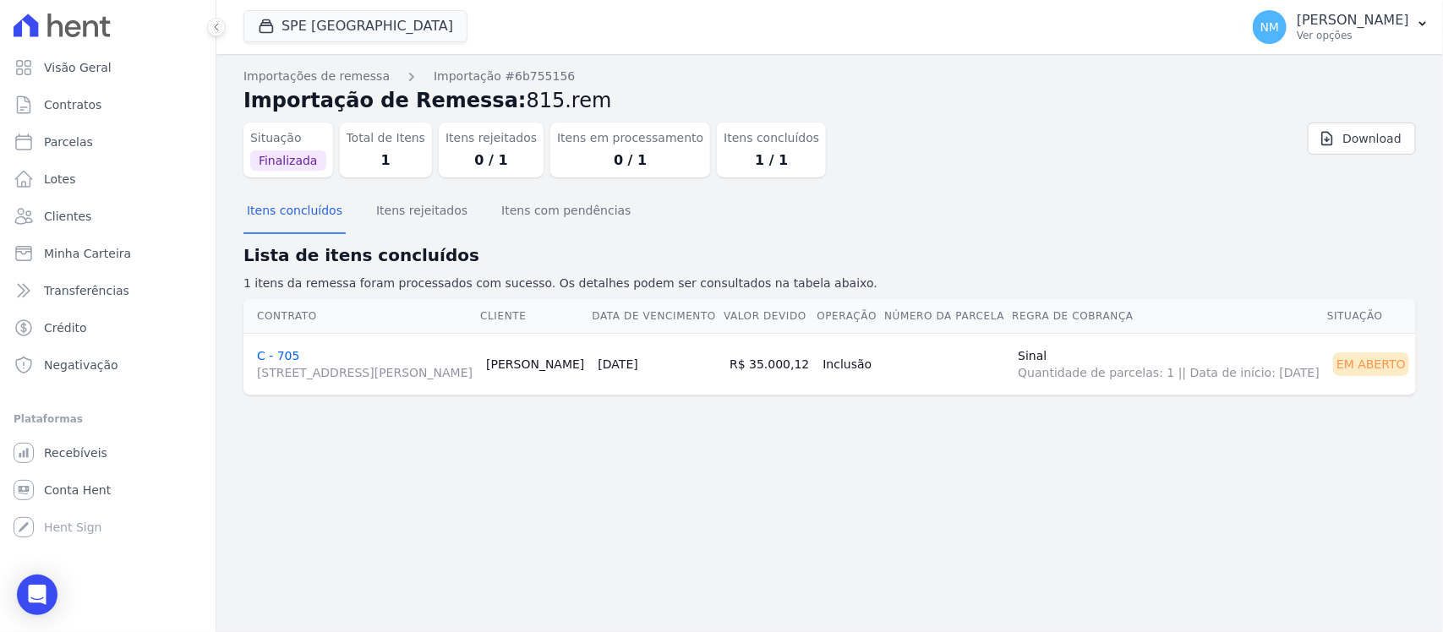
drag, startPoint x: 368, startPoint y: 373, endPoint x: 561, endPoint y: 385, distance: 193.1
drag, startPoint x: 561, startPoint y: 385, endPoint x: 286, endPoint y: 369, distance: 275.2
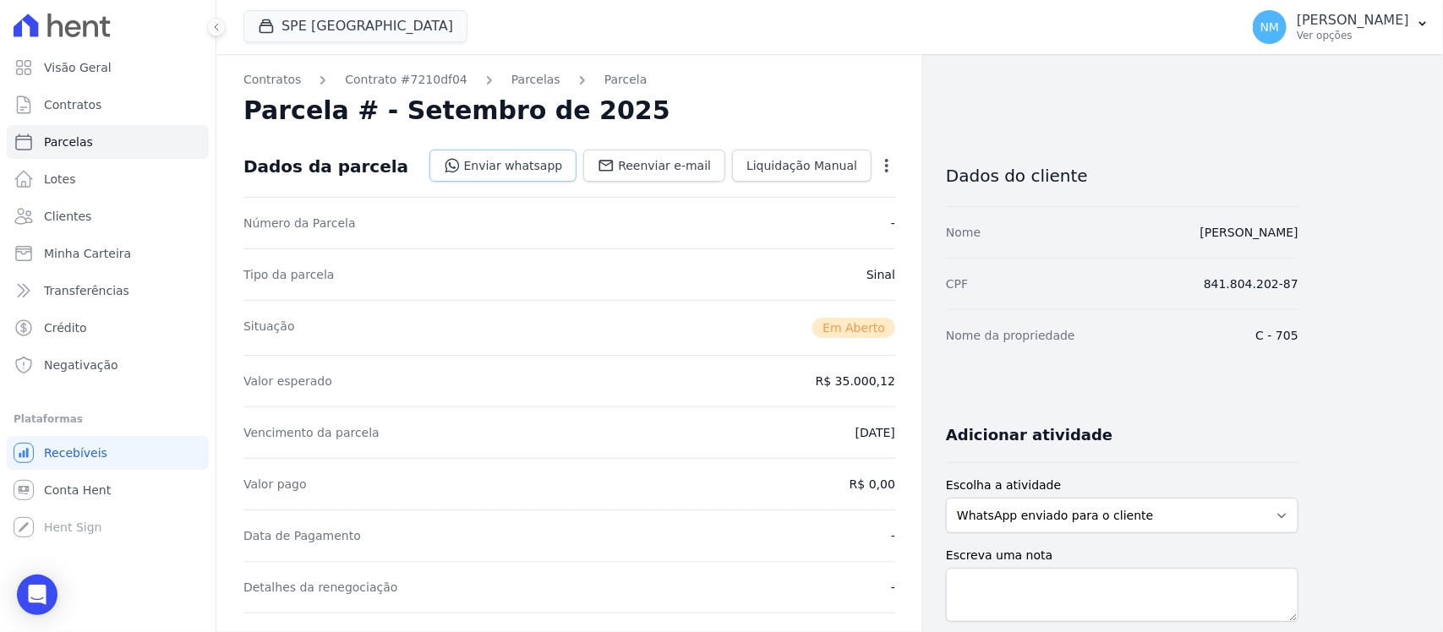
click at [529, 162] on link "Enviar whatsapp" at bounding box center [503, 166] width 148 height 32
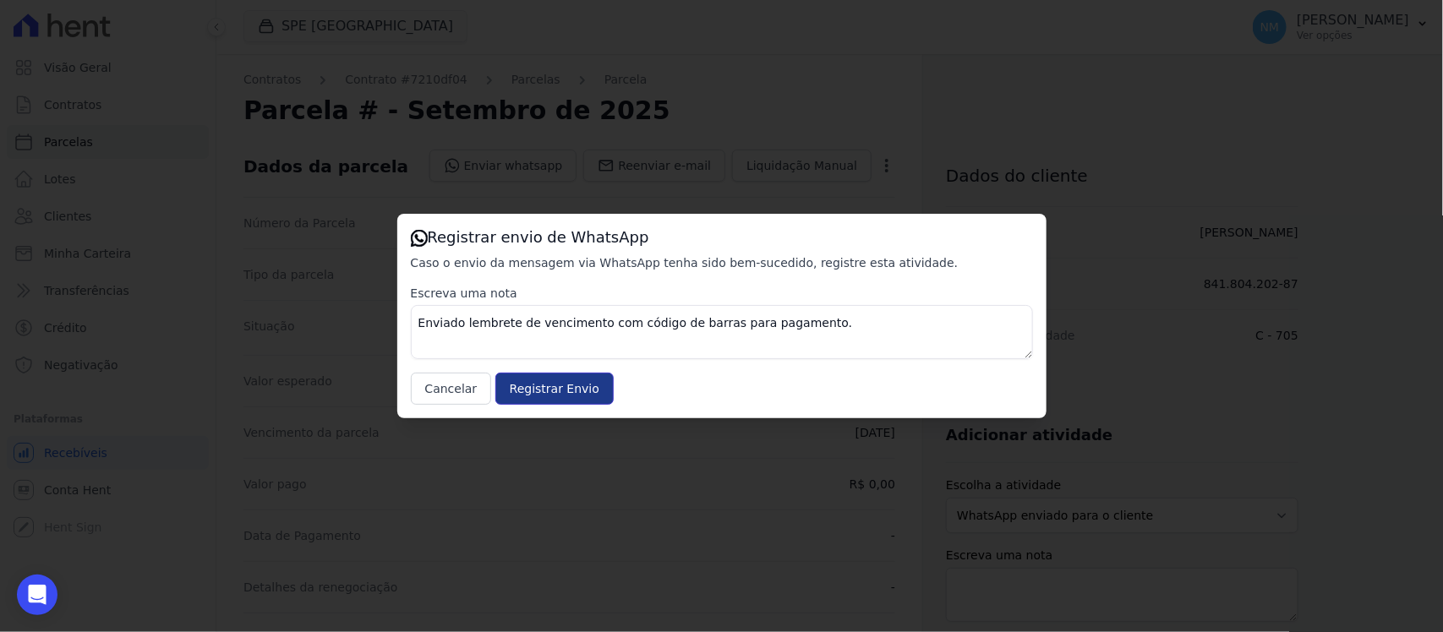
click at [571, 402] on input "Registrar Envio" at bounding box center [554, 389] width 118 height 32
